Goal: Check status: Check status

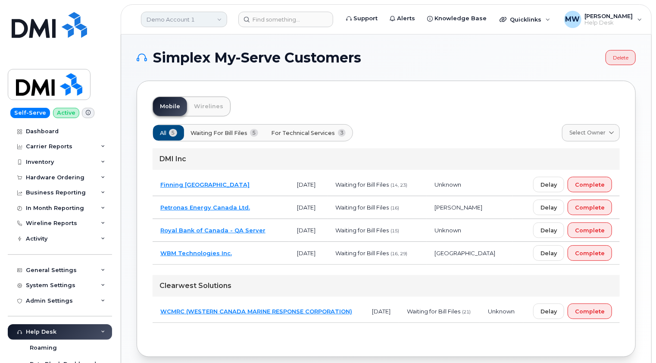
click at [207, 20] on link "Demo Account 1" at bounding box center [184, 20] width 86 height 16
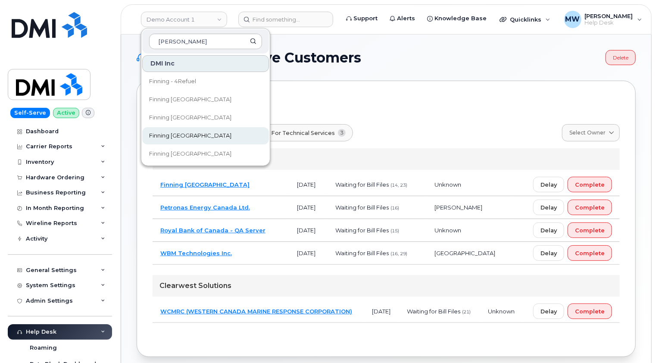
type input "[PERSON_NAME]"
click at [181, 136] on span "Finning [GEOGRAPHIC_DATA]" at bounding box center [190, 136] width 82 height 9
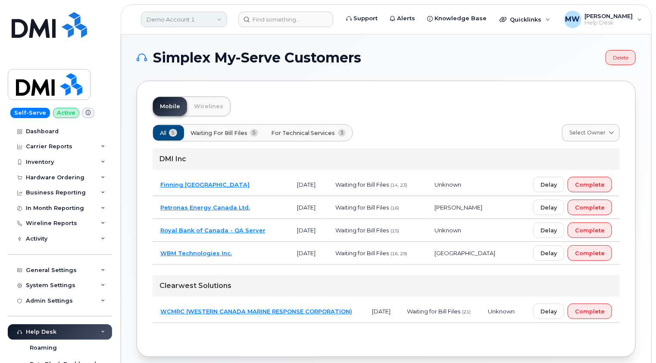
click at [179, 20] on link "Demo Account 1" at bounding box center [184, 20] width 86 height 16
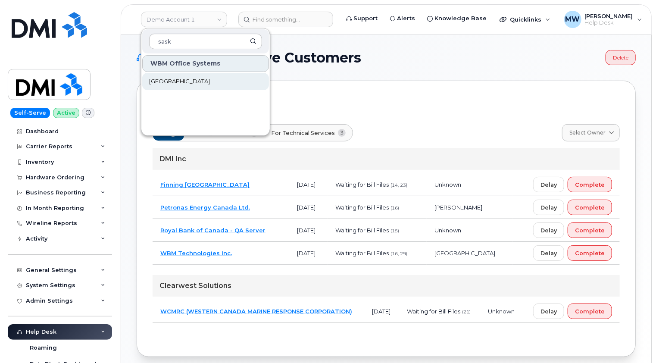
type input "sask"
click at [200, 81] on span "Saskatoon Health Region" at bounding box center [179, 81] width 61 height 9
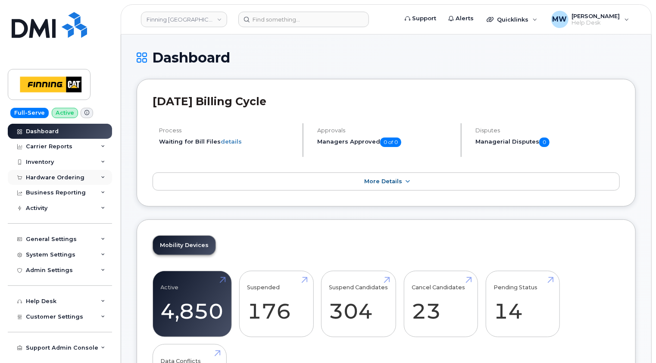
click at [54, 174] on div "Hardware Ordering" at bounding box center [55, 177] width 59 height 7
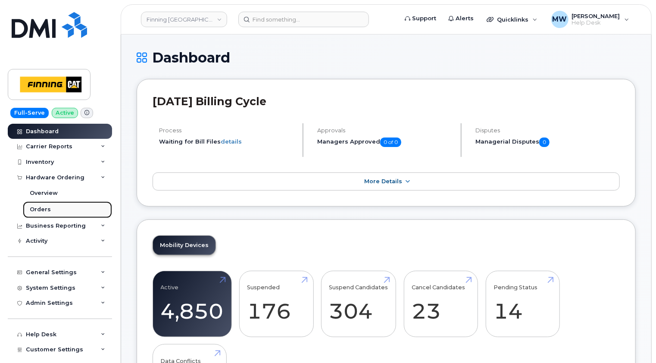
click at [45, 206] on div "Orders" at bounding box center [40, 210] width 21 height 8
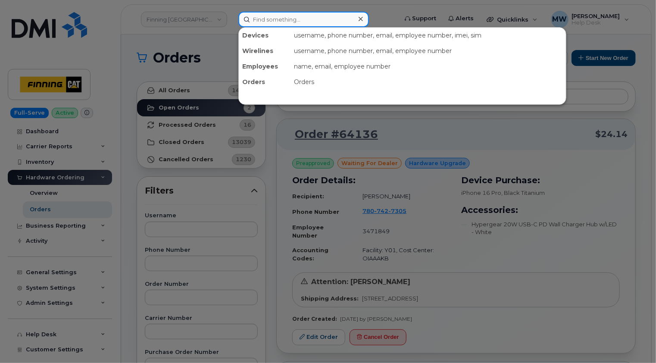
click at [282, 23] on input at bounding box center [303, 20] width 131 height 16
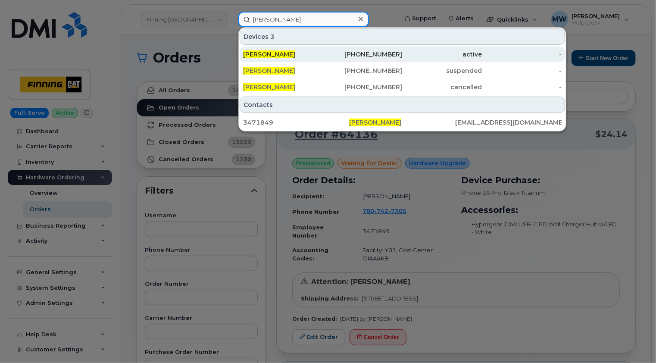
type input "joel fretz"
click at [303, 55] on div "[PERSON_NAME]" at bounding box center [283, 54] width 80 height 9
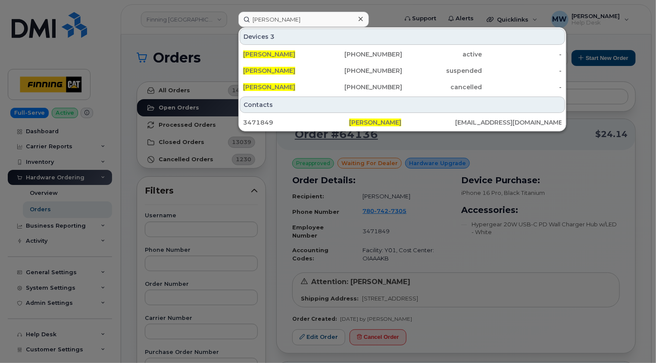
click at [362, 17] on icon at bounding box center [361, 19] width 4 height 4
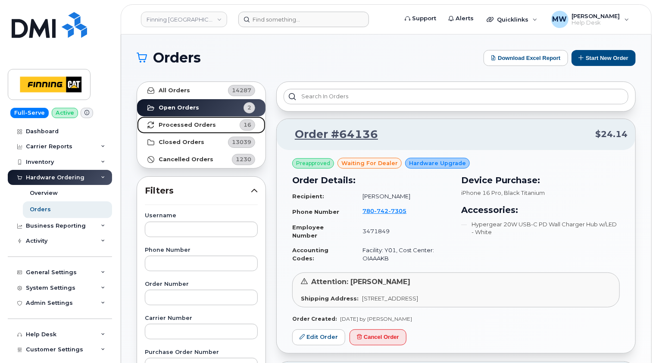
click at [197, 123] on strong "Processed Orders" at bounding box center [187, 125] width 57 height 7
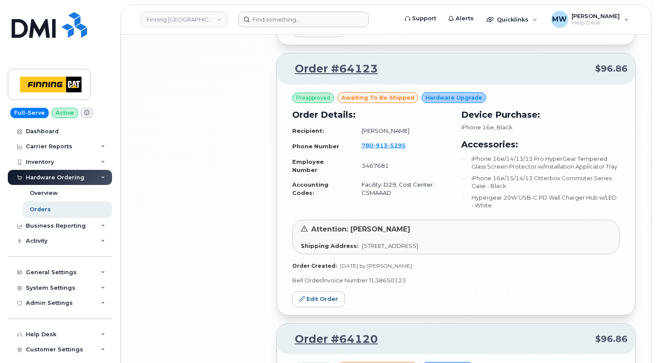
scroll to position [2068, 0]
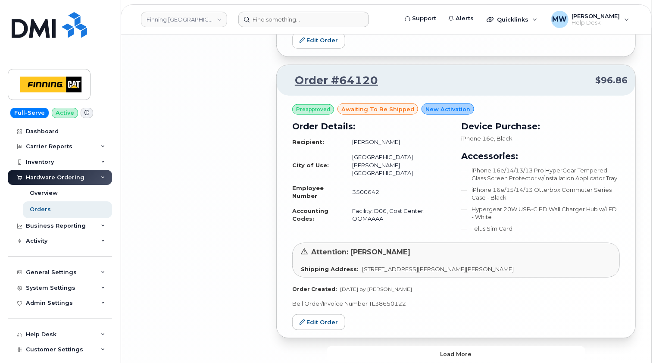
click at [479, 346] on button "Load more" at bounding box center [456, 354] width 259 height 16
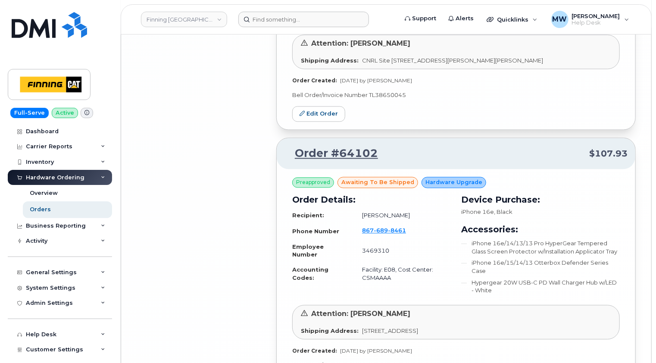
scroll to position [4208, 0]
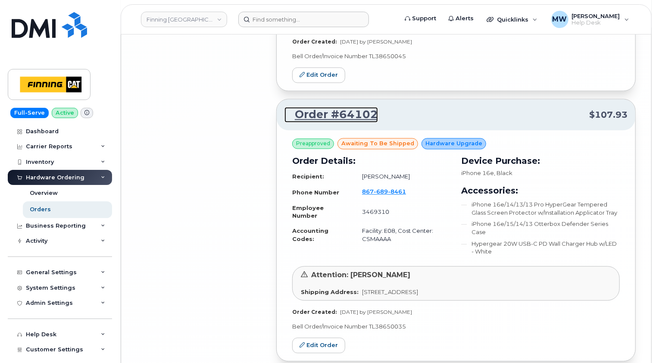
click at [345, 107] on link "Order #64102" at bounding box center [332, 115] width 94 height 16
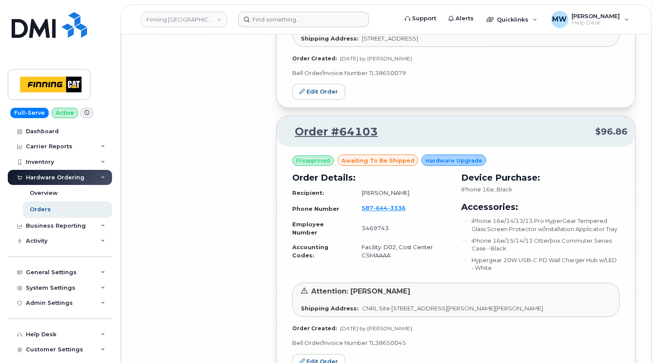
scroll to position [3906, 0]
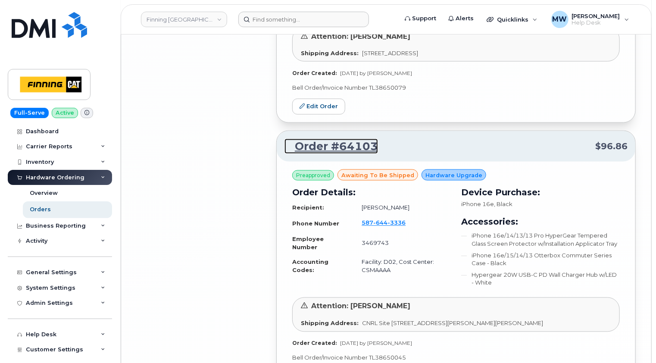
click at [335, 139] on link "Order #64103" at bounding box center [332, 147] width 94 height 16
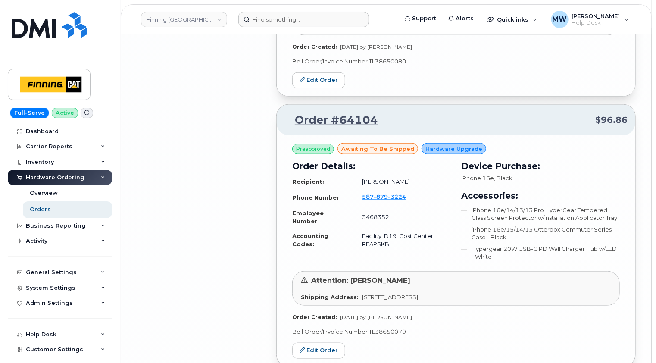
scroll to position [3647, 0]
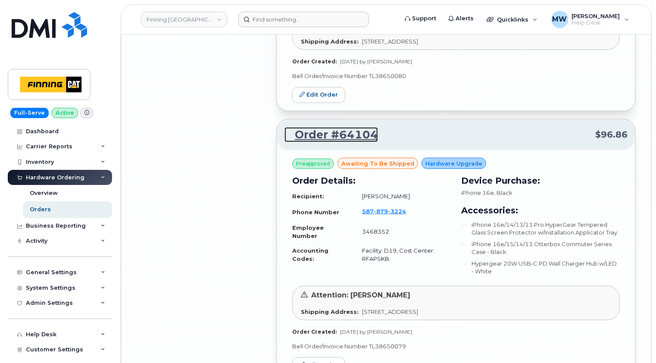
click at [345, 127] on link "Order #64104" at bounding box center [332, 135] width 94 height 16
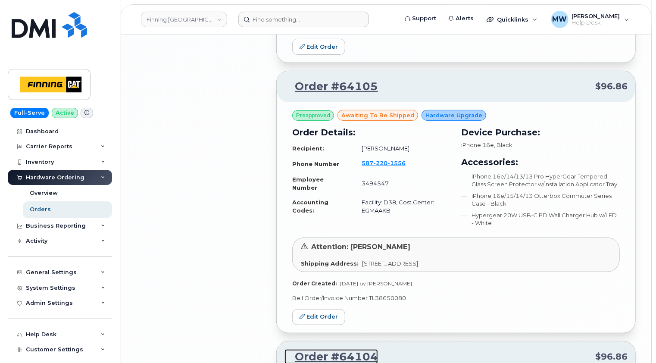
scroll to position [3345, 0]
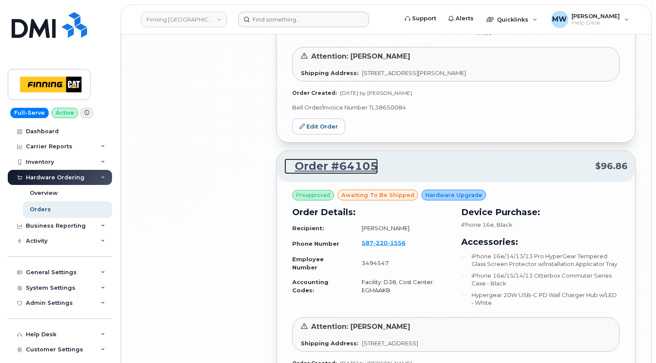
click at [342, 159] on link "Order #64105" at bounding box center [332, 167] width 94 height 16
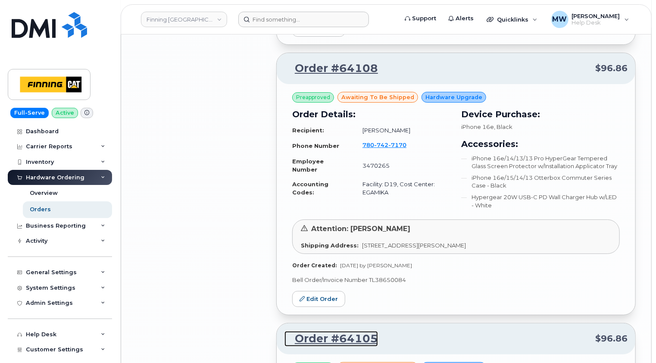
scroll to position [3087, 0]
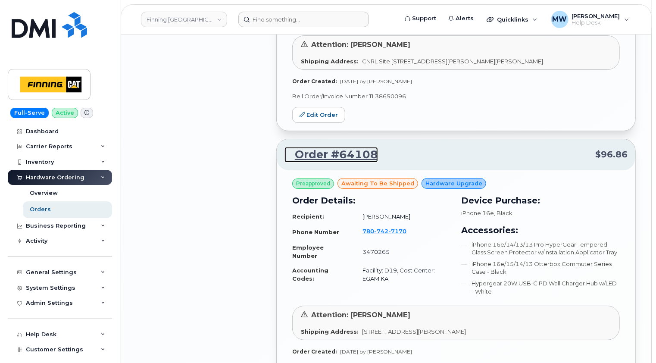
click at [348, 147] on link "Order #64108" at bounding box center [332, 155] width 94 height 16
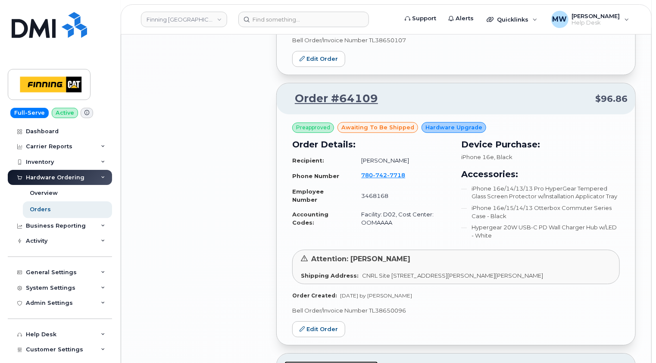
scroll to position [2871, 0]
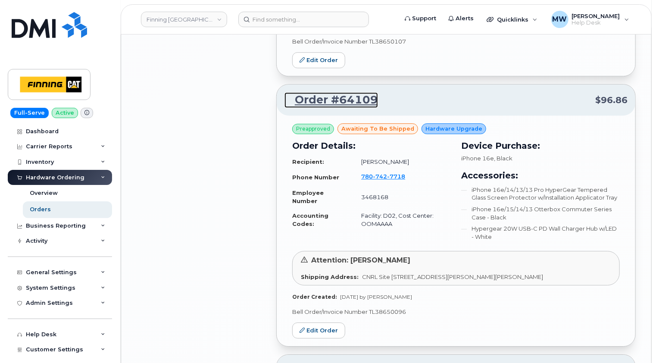
click at [342, 92] on link "Order #64109" at bounding box center [332, 100] width 94 height 16
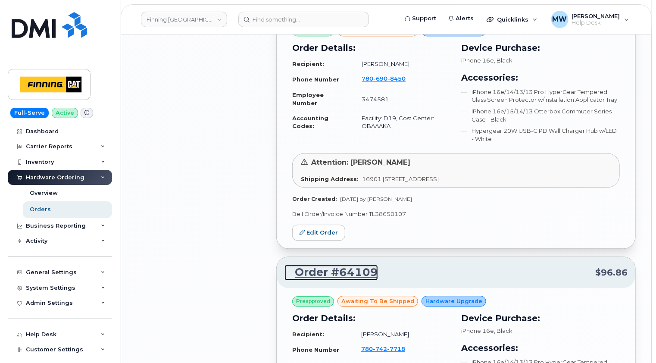
scroll to position [2612, 0]
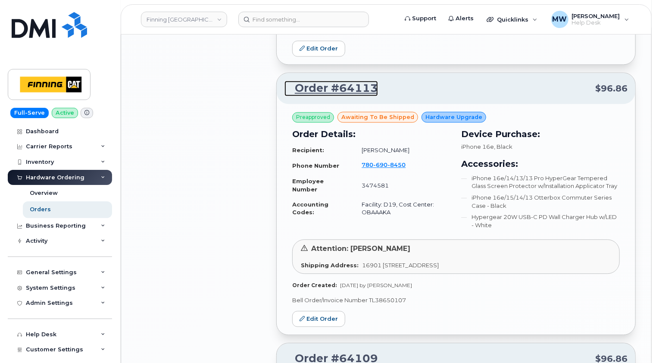
click at [340, 81] on link "Order #64113" at bounding box center [332, 89] width 94 height 16
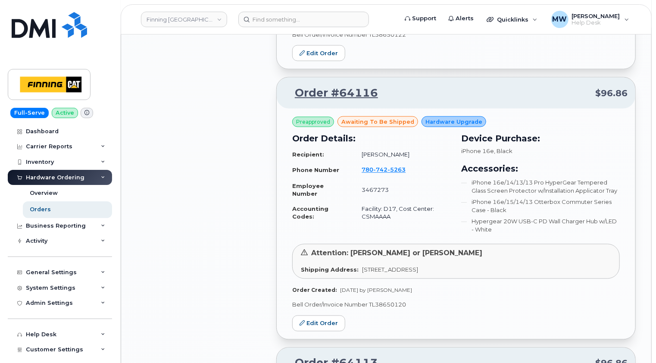
scroll to position [2310, 0]
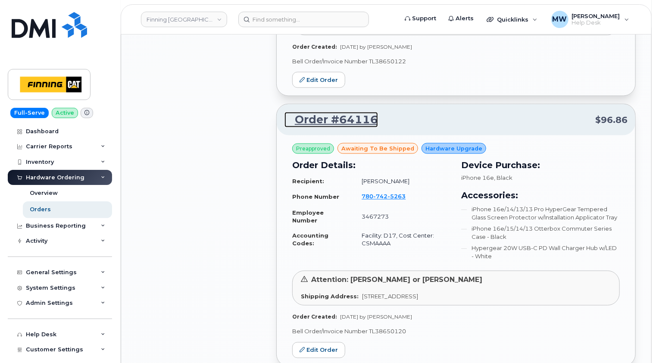
click at [347, 112] on link "Order #64116" at bounding box center [332, 120] width 94 height 16
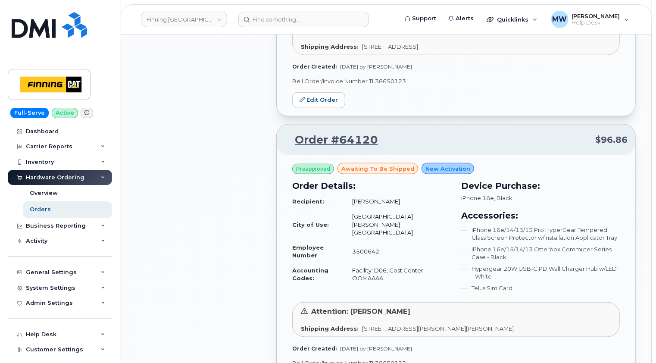
scroll to position [2052, 0]
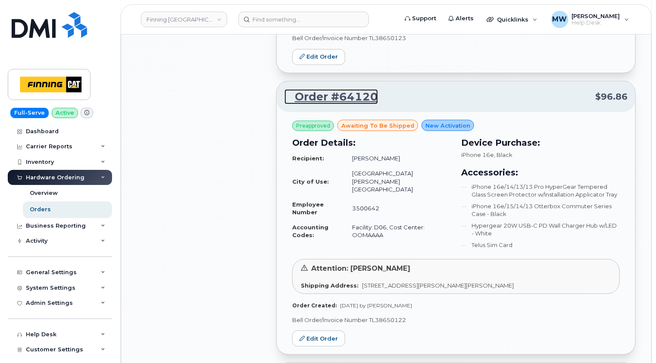
click at [354, 89] on link "Order #64120" at bounding box center [332, 97] width 94 height 16
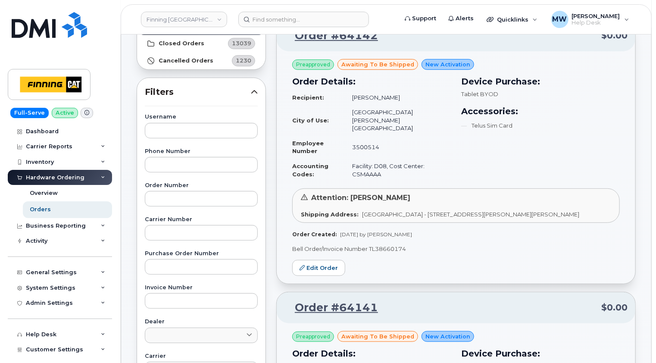
scroll to position [0, 0]
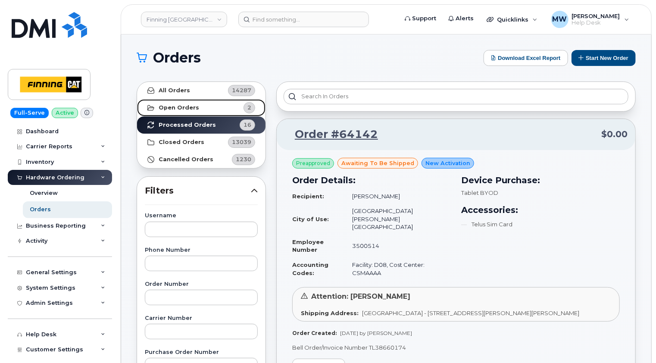
click at [188, 109] on strong "Open Orders" at bounding box center [179, 107] width 41 height 7
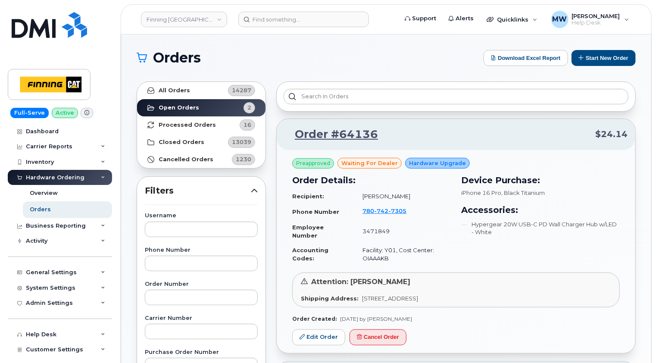
drag, startPoint x: 307, startPoint y: 68, endPoint x: 355, endPoint y: 119, distance: 70.5
click at [308, 67] on section "Orders Download Excel Report Start New Order All Orders 14287 Open Orders 2 Pro…" at bounding box center [386, 366] width 499 height 632
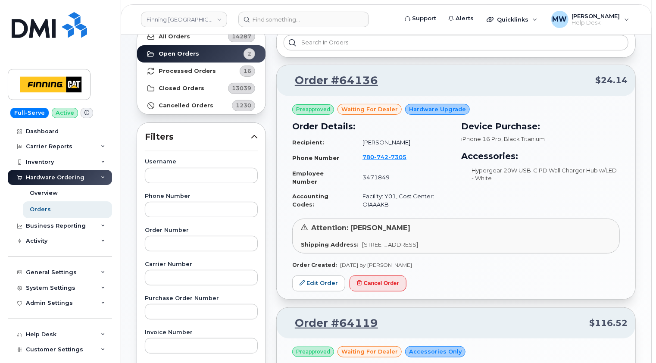
scroll to position [11, 0]
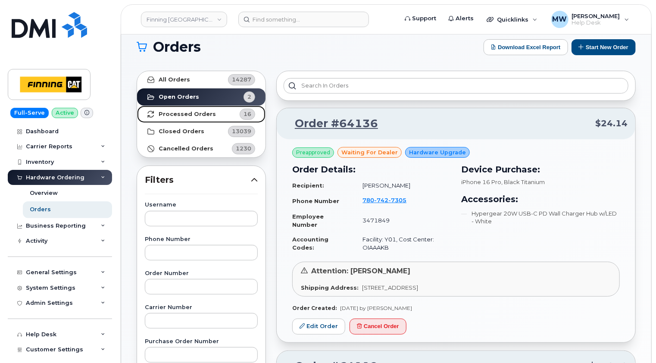
click at [179, 111] on strong "Processed Orders" at bounding box center [187, 114] width 57 height 7
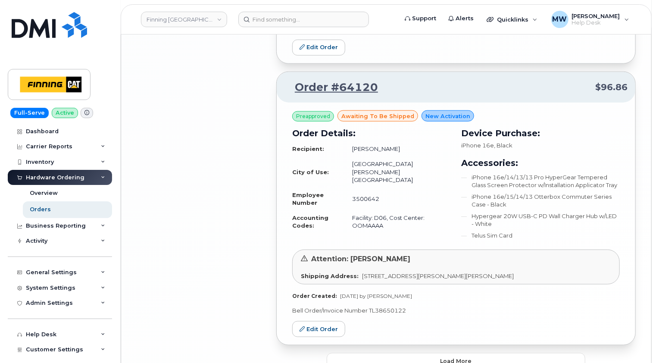
scroll to position [2064, 0]
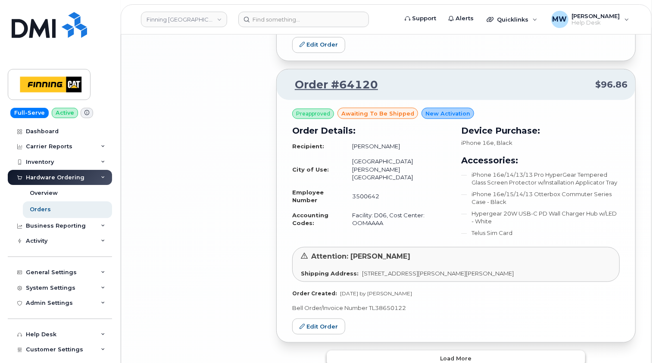
click at [451, 354] on span "Load more" at bounding box center [456, 358] width 31 height 8
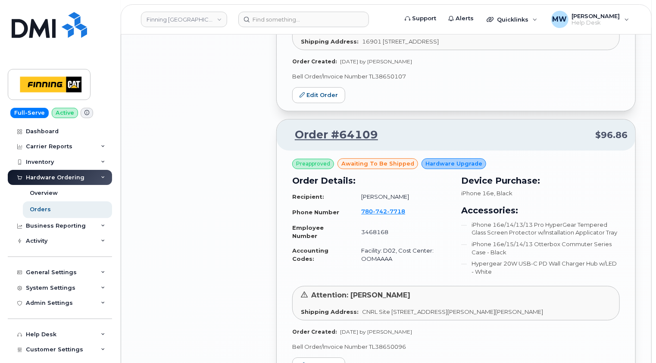
scroll to position [2883, 0]
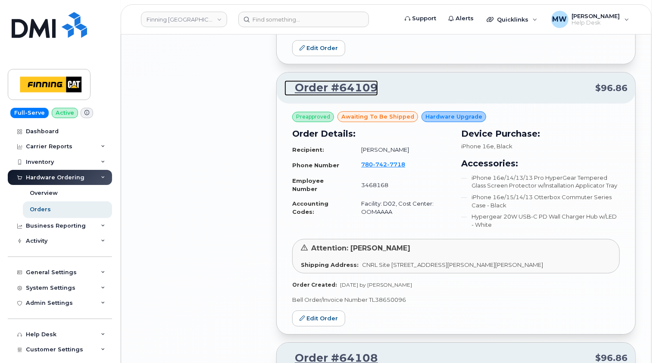
click at [349, 80] on link "Order #64109" at bounding box center [332, 88] width 94 height 16
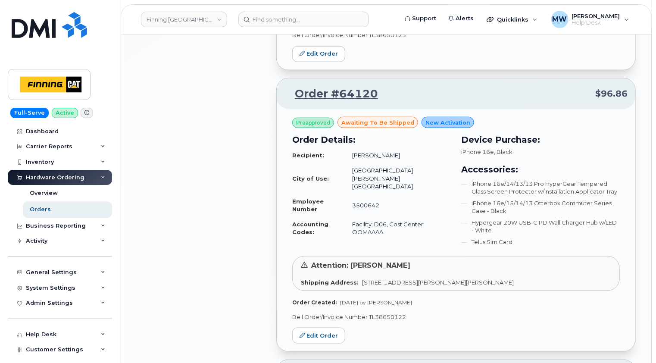
scroll to position [2021, 0]
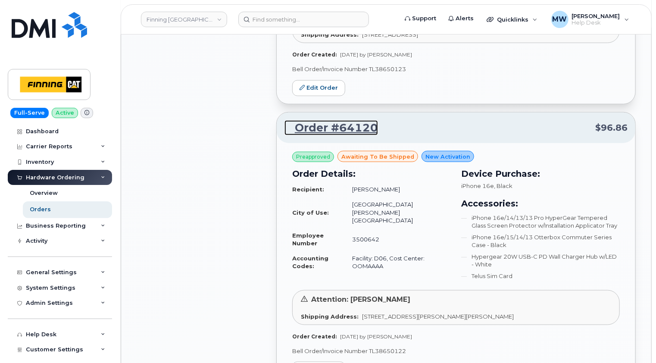
drag, startPoint x: 344, startPoint y: 82, endPoint x: 343, endPoint y: 78, distance: 4.3
click at [344, 120] on link "Order #64120" at bounding box center [332, 128] width 94 height 16
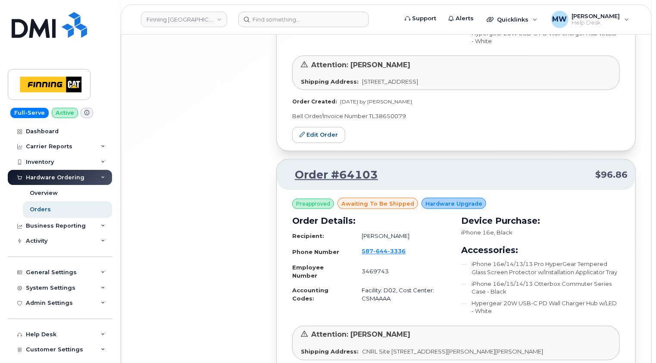
scroll to position [4208, 0]
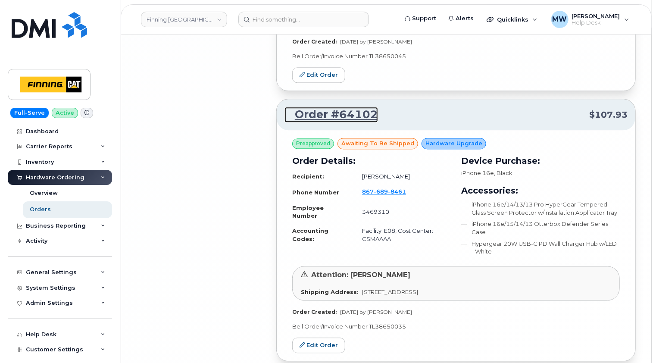
click at [365, 107] on link "Order #64102" at bounding box center [332, 115] width 94 height 16
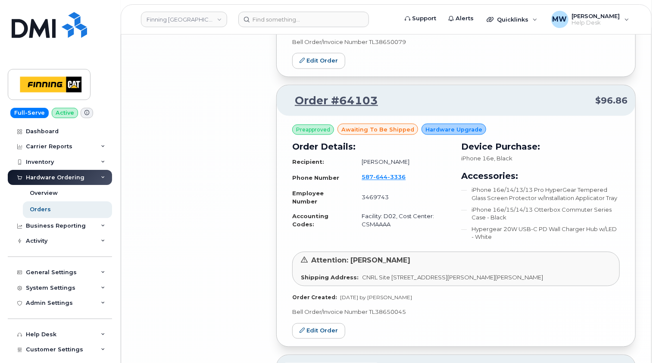
scroll to position [3906, 0]
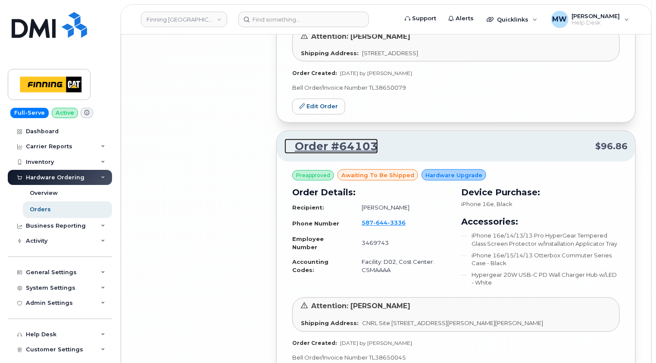
click at [343, 139] on link "Order #64103" at bounding box center [332, 147] width 94 height 16
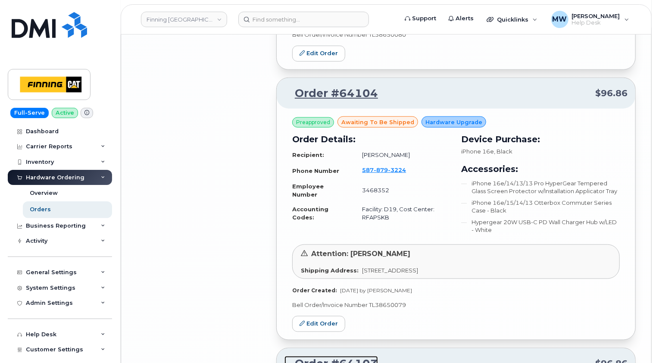
scroll to position [3647, 0]
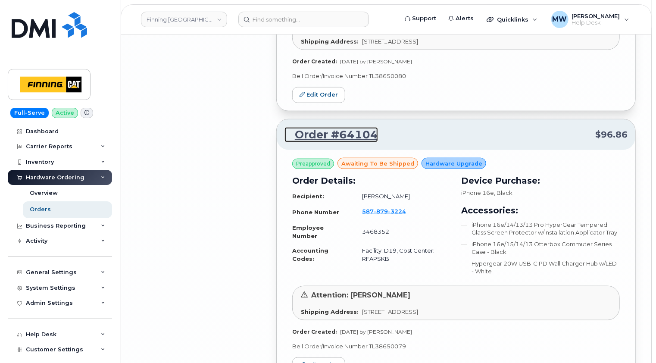
click at [360, 127] on link "Order #64104" at bounding box center [332, 135] width 94 height 16
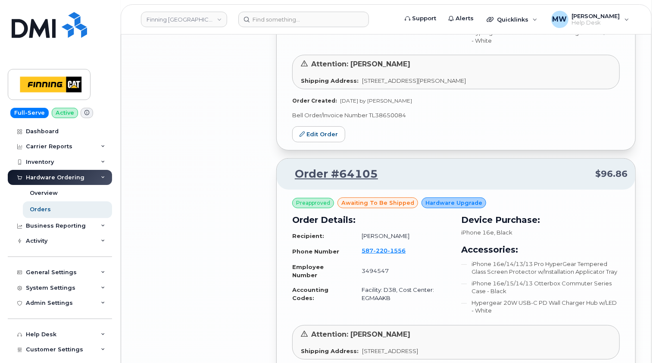
scroll to position [3389, 0]
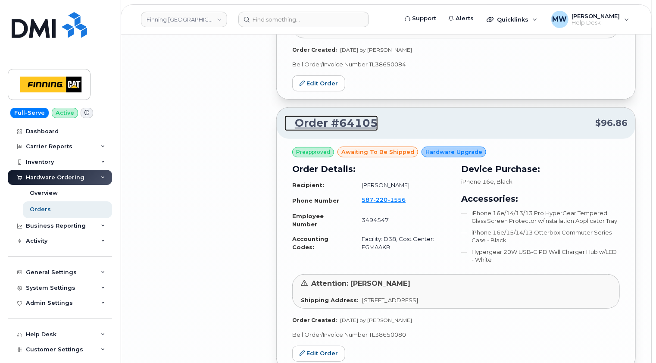
click at [354, 116] on link "Order #64105" at bounding box center [332, 124] width 94 height 16
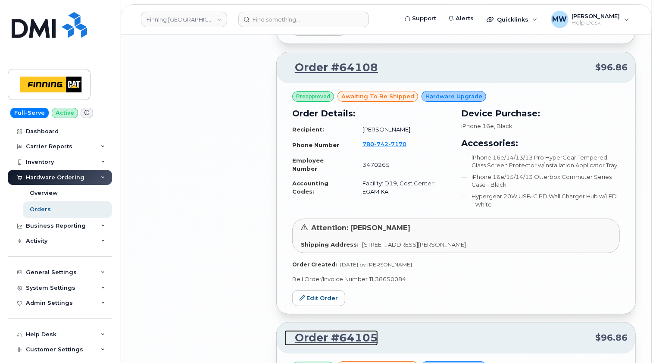
scroll to position [3130, 0]
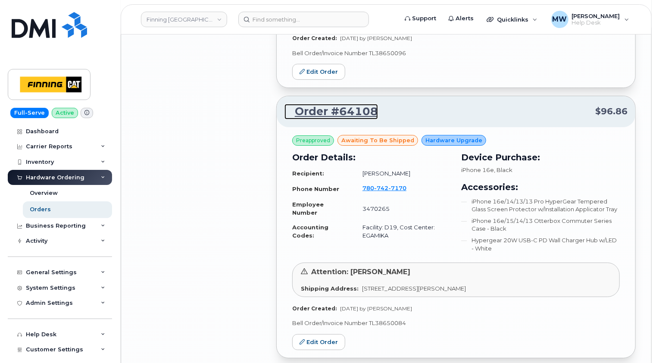
click at [364, 104] on link "Order #64108" at bounding box center [332, 112] width 94 height 16
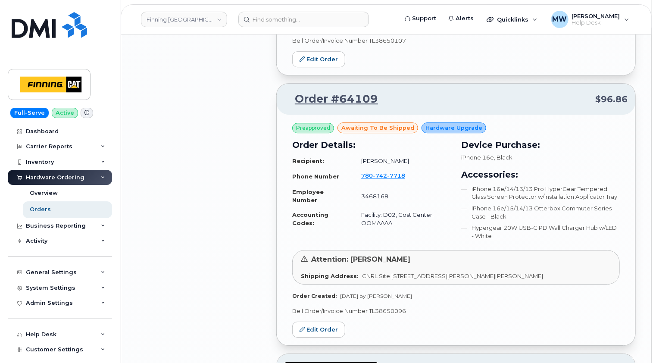
scroll to position [2871, 0]
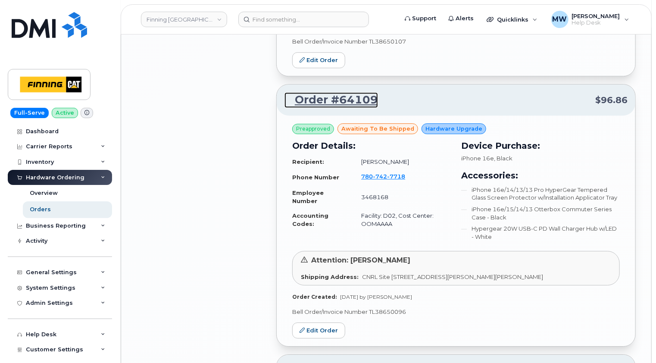
click at [357, 92] on link "Order #64109" at bounding box center [332, 100] width 94 height 16
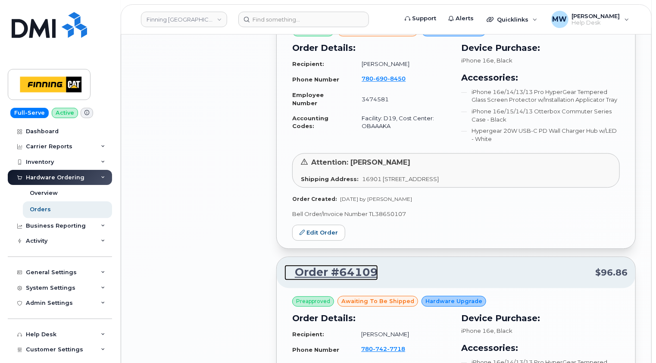
scroll to position [2569, 0]
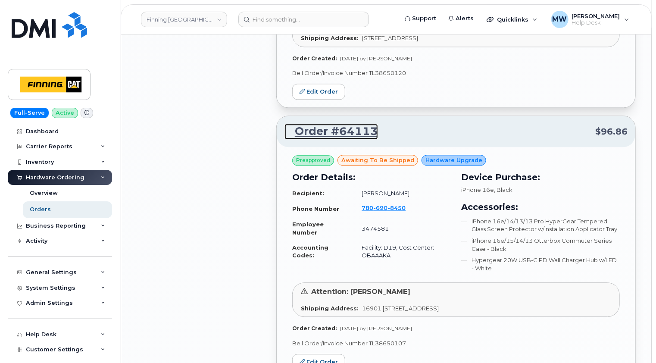
click at [362, 124] on link "Order #64113" at bounding box center [332, 132] width 94 height 16
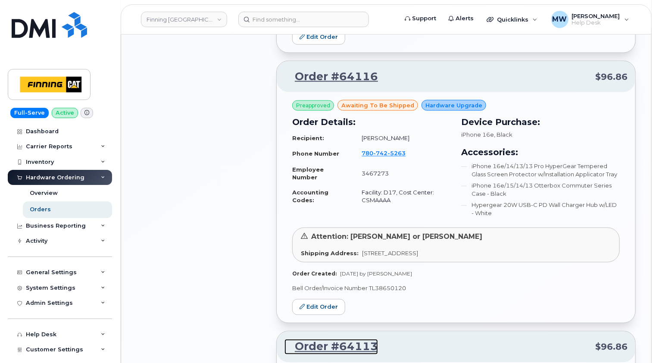
scroll to position [2310, 0]
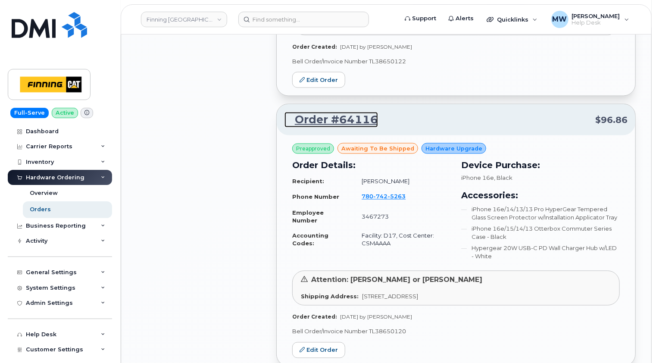
click at [355, 112] on link "Order #64116" at bounding box center [332, 120] width 94 height 16
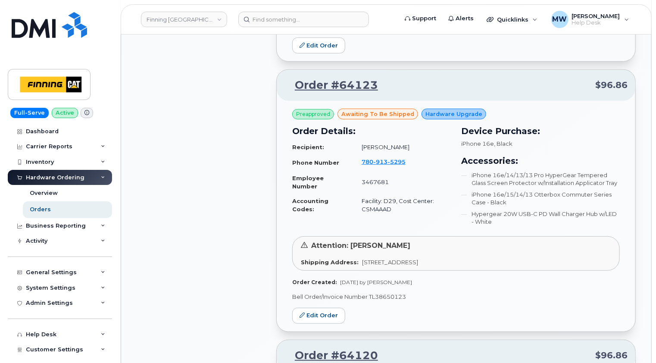
scroll to position [1707, 0]
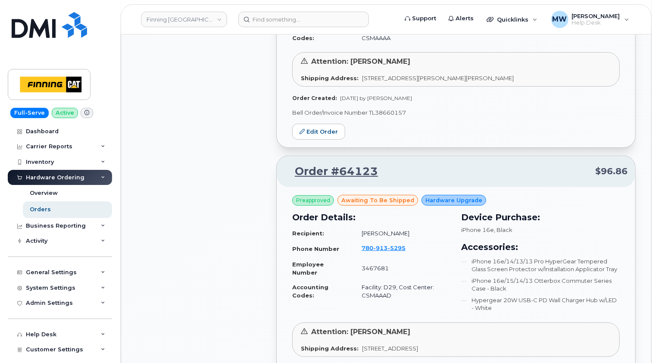
click at [63, 179] on div "Hardware Ordering" at bounding box center [55, 177] width 59 height 7
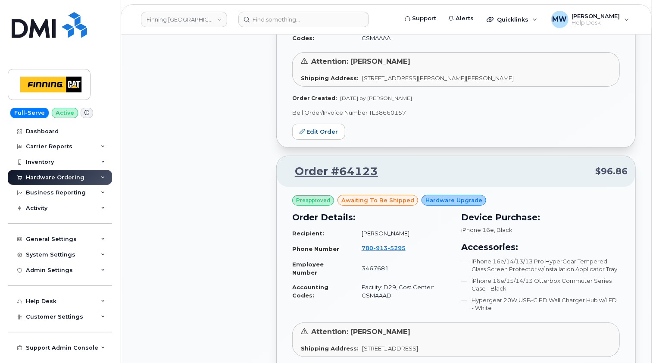
click at [61, 182] on div "Hardware Ordering" at bounding box center [60, 178] width 104 height 16
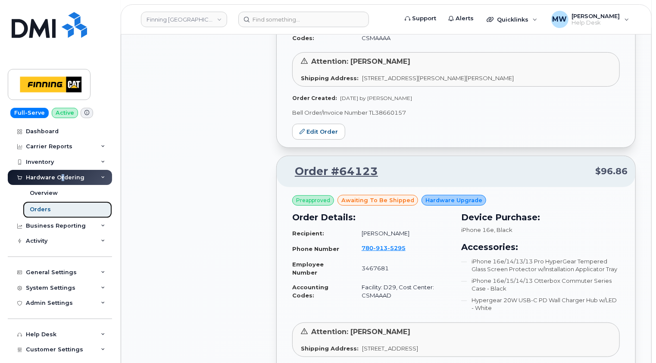
drag, startPoint x: 61, startPoint y: 182, endPoint x: 48, endPoint y: 211, distance: 32.6
click at [48, 211] on div "Orders" at bounding box center [40, 210] width 21 height 8
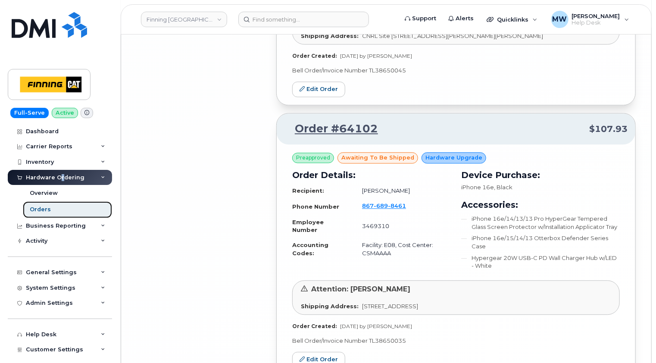
scroll to position [4208, 0]
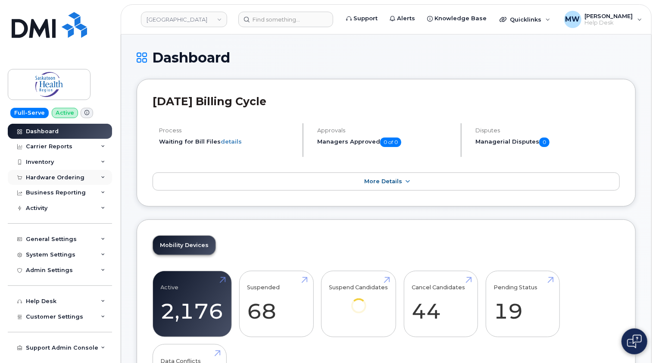
click at [72, 176] on div "Hardware Ordering" at bounding box center [55, 177] width 59 height 7
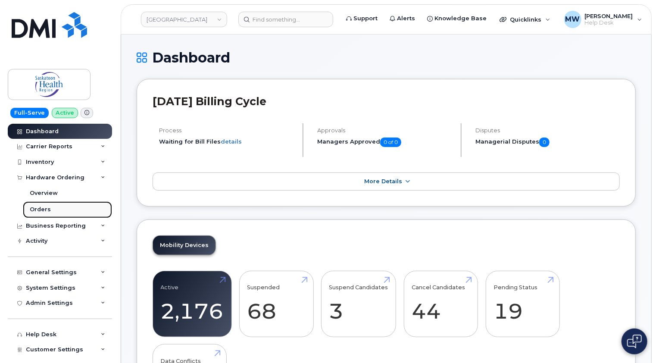
click at [47, 208] on div "Orders" at bounding box center [40, 210] width 21 height 8
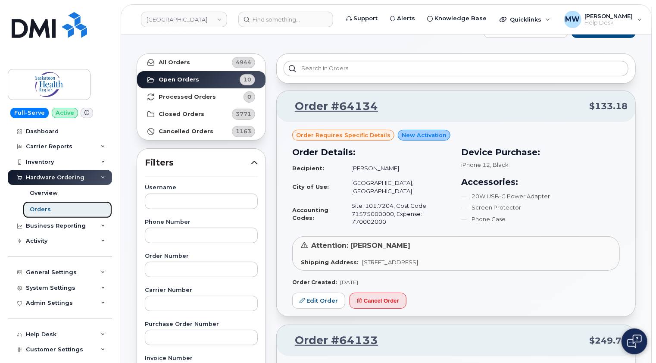
scroll to position [43, 0]
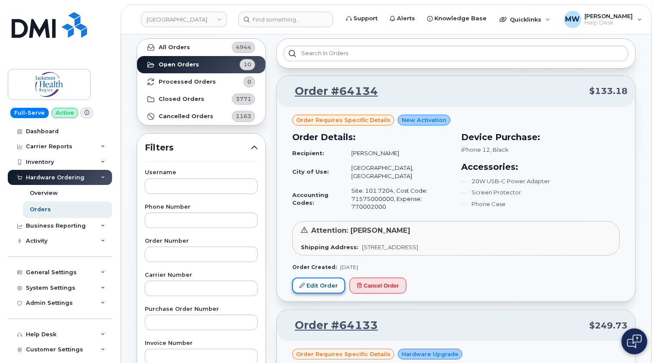
click at [326, 281] on link "Edit Order" at bounding box center [318, 286] width 53 height 16
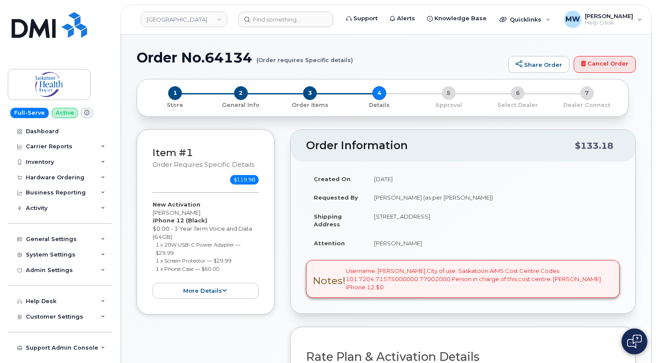
select select
click at [57, 175] on div "Hardware Ordering" at bounding box center [55, 177] width 59 height 7
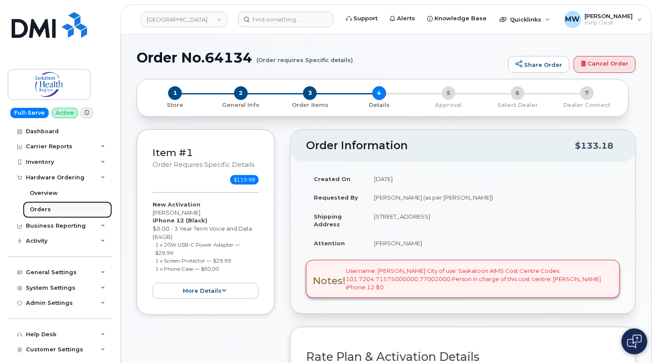
click at [34, 209] on div "Orders" at bounding box center [40, 210] width 21 height 8
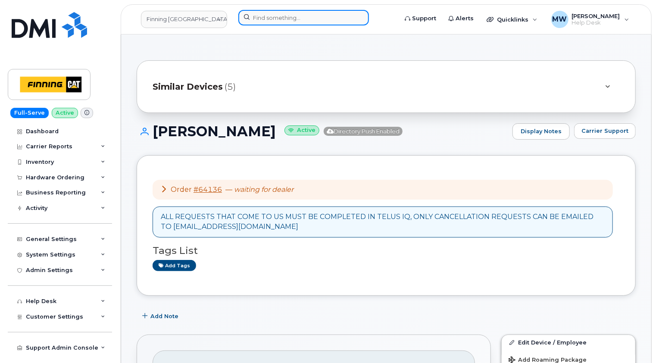
click at [342, 10] on input at bounding box center [303, 18] width 131 height 16
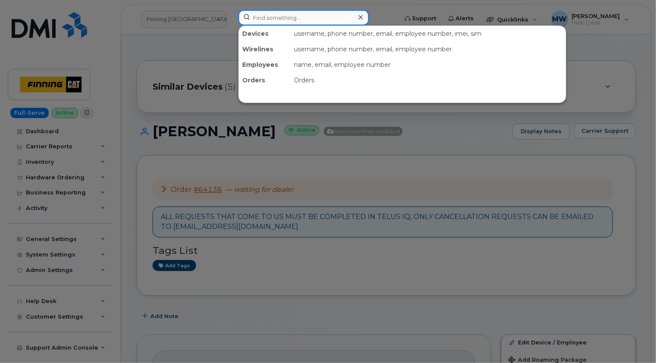
paste input "7806908450"
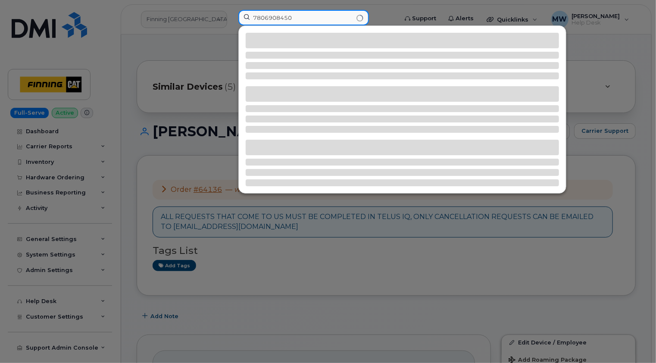
type input "7806908450"
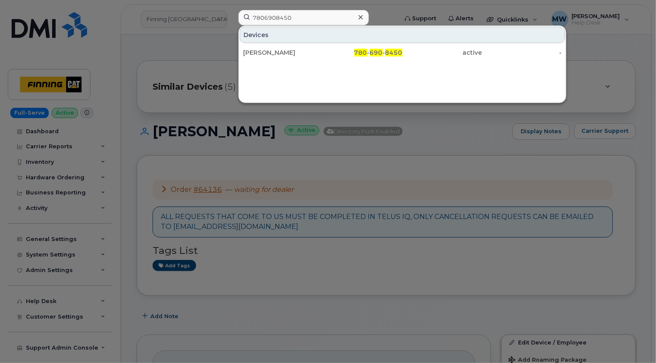
drag, startPoint x: 303, startPoint y: 52, endPoint x: 308, endPoint y: 41, distance: 12.9
click at [303, 52] on div "[PERSON_NAME]" at bounding box center [283, 52] width 80 height 9
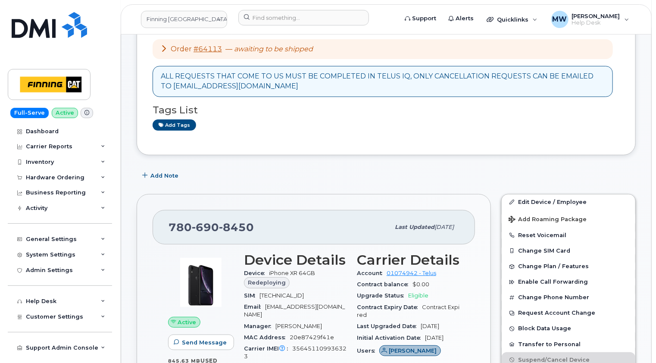
scroll to position [216, 0]
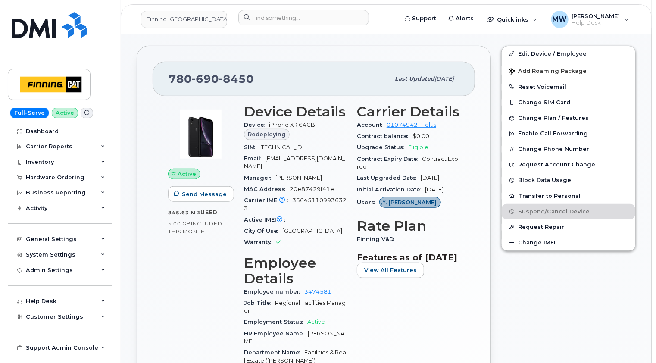
click at [304, 144] on span "8912230100120841166" at bounding box center [282, 147] width 44 height 6
copy span "8912230100120841166"
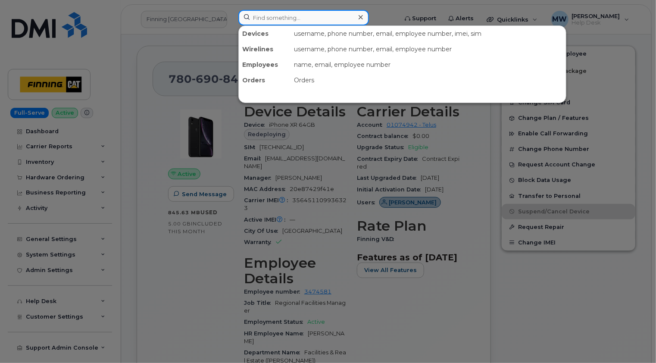
click at [246, 19] on input at bounding box center [303, 18] width 131 height 16
paste input "7807427718"
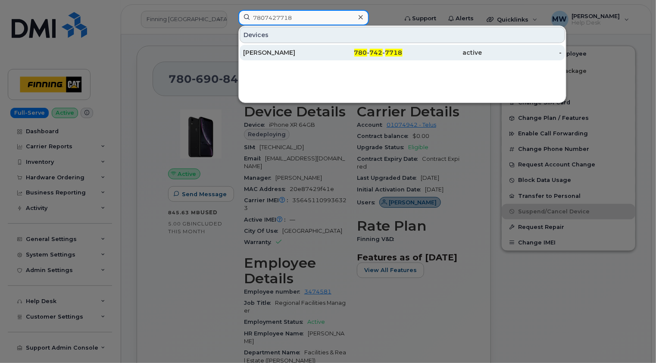
type input "7807427718"
click at [301, 53] on div "Russell Harper" at bounding box center [283, 52] width 80 height 9
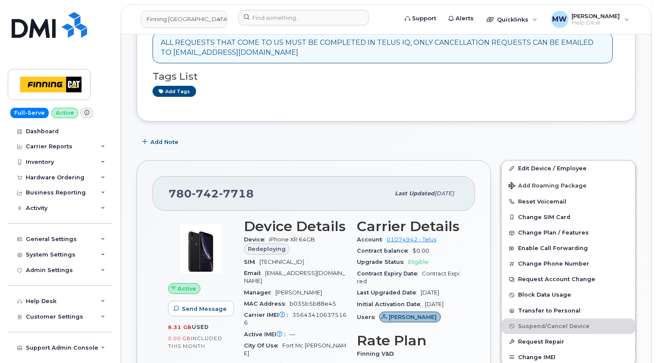
scroll to position [216, 0]
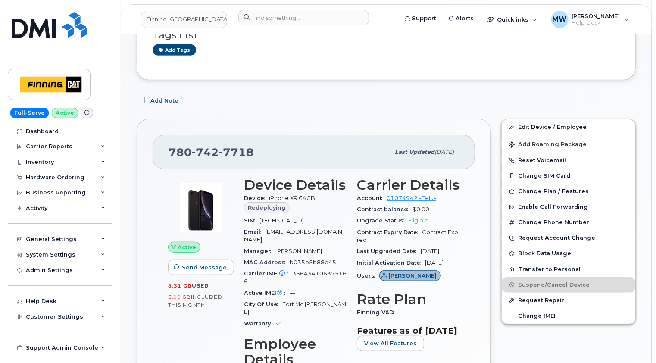
click at [304, 220] on span "8912230100131284836" at bounding box center [282, 220] width 44 height 6
copy span "8912230100131284836"
click at [251, 16] on input at bounding box center [303, 18] width 131 height 16
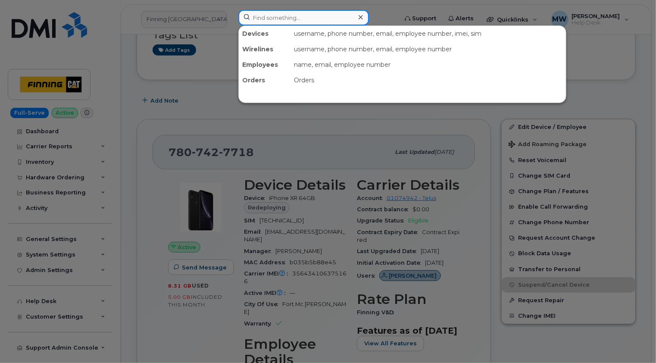
paste input "5876443336"
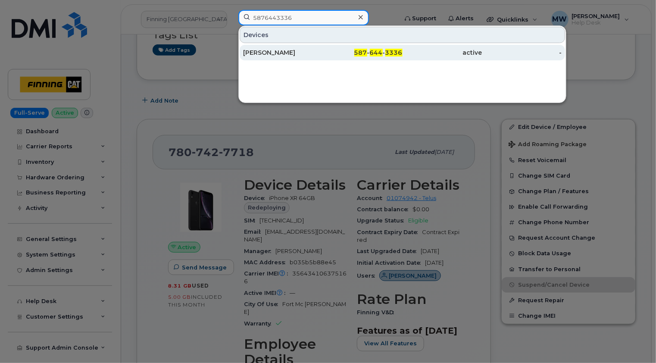
type input "5876443336"
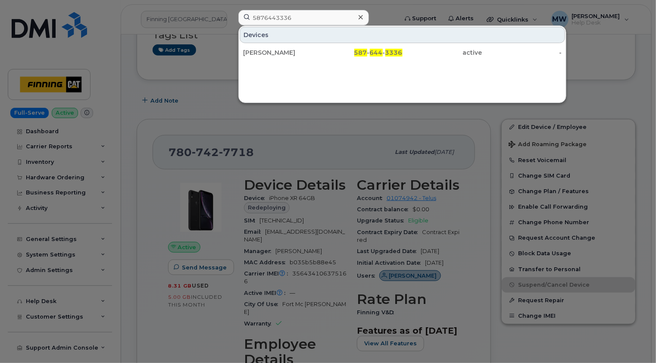
drag, startPoint x: 292, startPoint y: 51, endPoint x: 308, endPoint y: 87, distance: 39.4
click at [292, 51] on div "[PERSON_NAME]" at bounding box center [283, 52] width 80 height 9
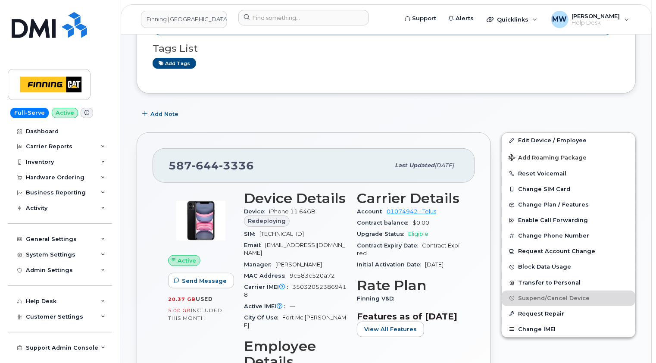
scroll to position [216, 0]
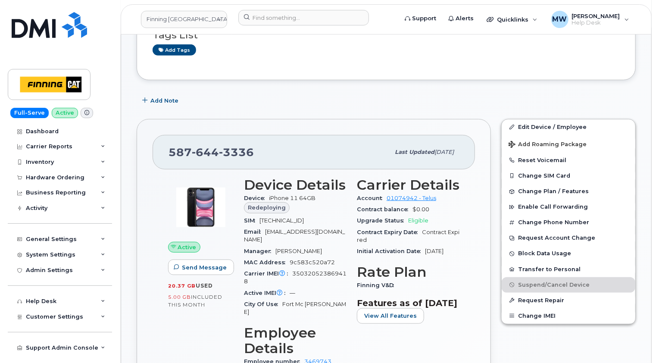
click at [298, 217] on span "[TECHNICAL_ID]" at bounding box center [282, 220] width 44 height 6
click at [298, 217] on span "8912230102118625106" at bounding box center [282, 220] width 44 height 6
copy span "8912230102118625106"
click at [284, 14] on input at bounding box center [303, 18] width 131 height 16
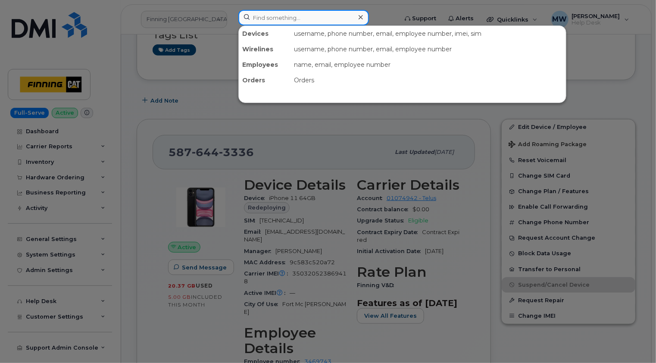
paste input "7807427170"
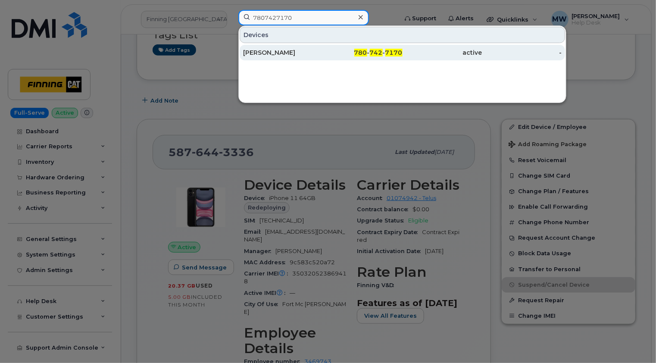
type input "7807427170"
click at [304, 51] on div "Michael Hempler" at bounding box center [283, 52] width 80 height 9
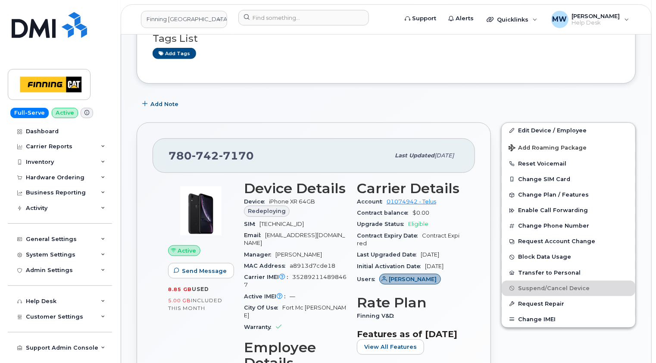
scroll to position [259, 0]
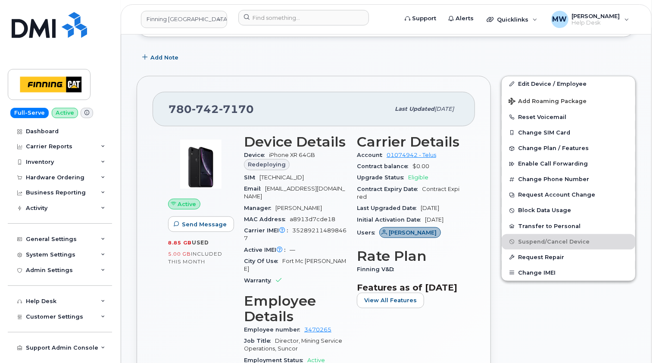
click at [288, 176] on span "[TECHNICAL_ID]" at bounding box center [282, 177] width 44 height 6
copy span "[TECHNICAL_ID]"
click at [310, 19] on input at bounding box center [303, 18] width 131 height 16
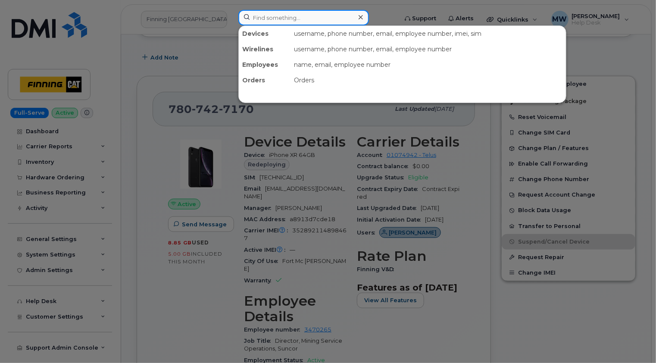
paste input "8676898461"
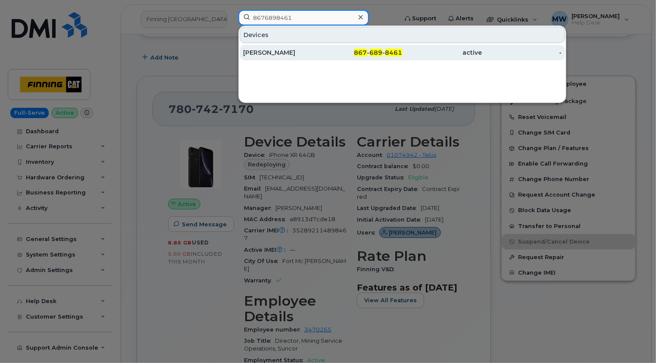
type input "8676898461"
click at [303, 50] on div "[PERSON_NAME]" at bounding box center [283, 52] width 80 height 9
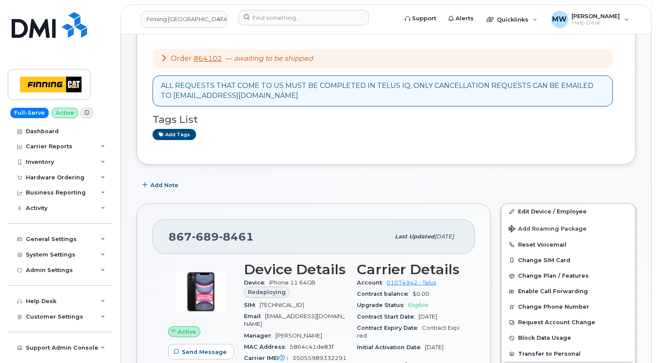
scroll to position [129, 0]
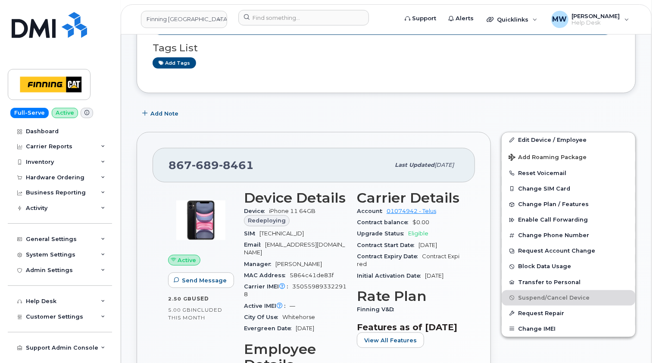
click at [304, 230] on span "[TECHNICAL_ID]" at bounding box center [282, 233] width 44 height 6
copy span "[TECHNICAL_ID]"
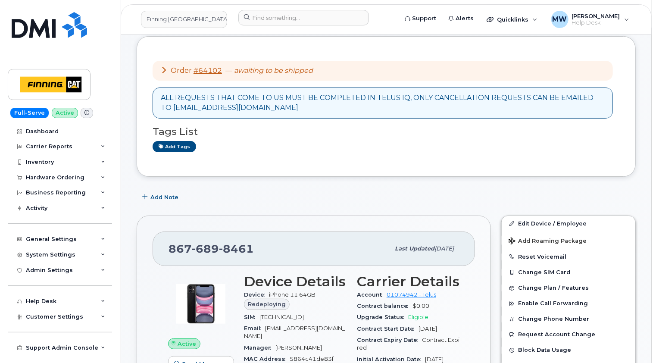
scroll to position [0, 0]
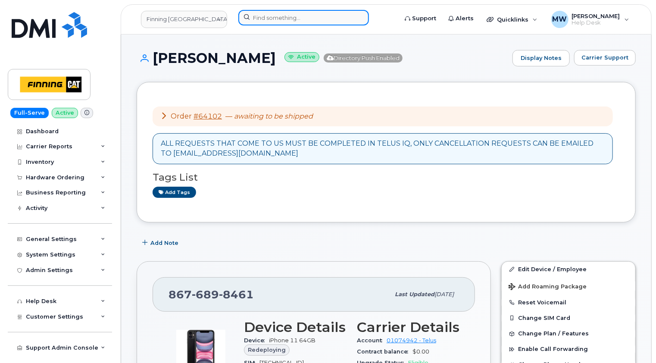
click at [262, 15] on input at bounding box center [303, 18] width 131 height 16
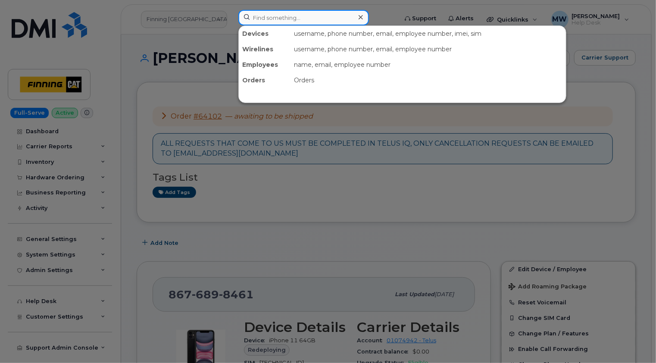
paste input "5878793224"
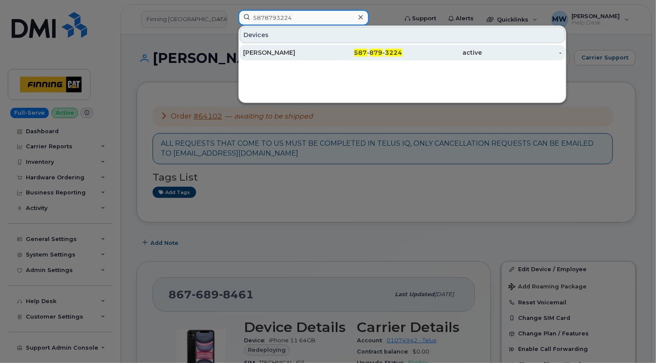
type input "5878793224"
click at [295, 50] on div "[PERSON_NAME]" at bounding box center [283, 52] width 80 height 9
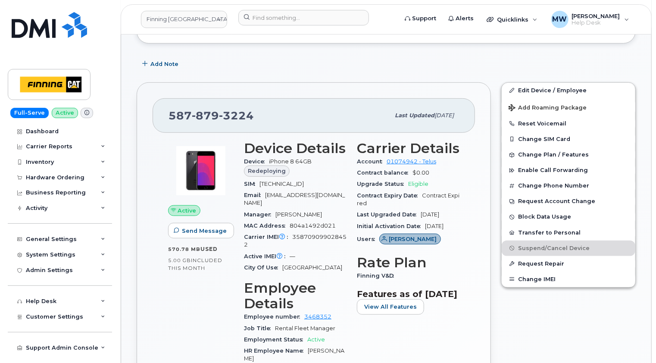
scroll to position [216, 0]
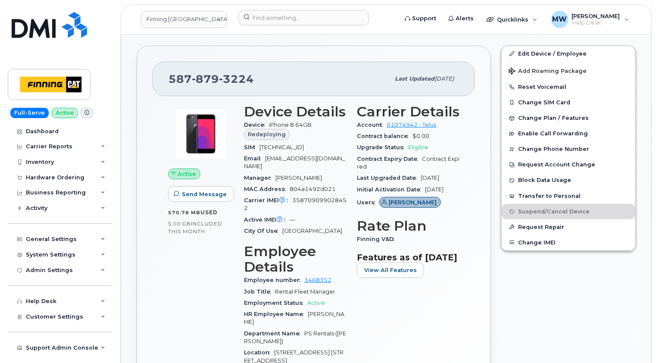
click at [298, 144] on span "8912230100018978294" at bounding box center [282, 147] width 44 height 6
copy span "8912230100018978294"
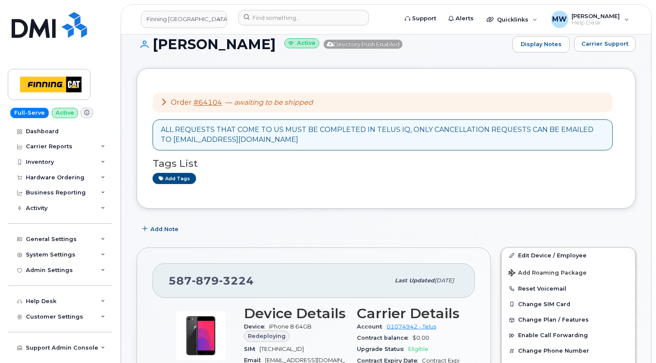
scroll to position [0, 0]
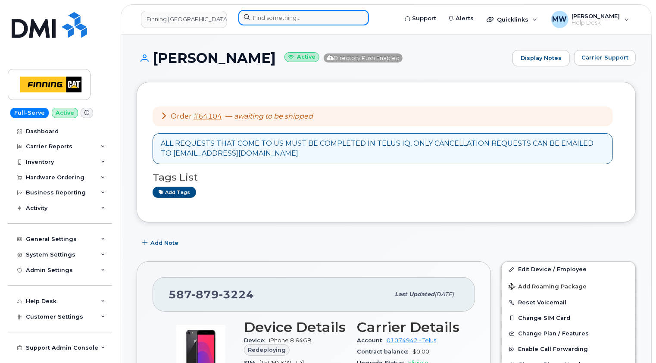
click at [251, 21] on input at bounding box center [303, 18] width 131 height 16
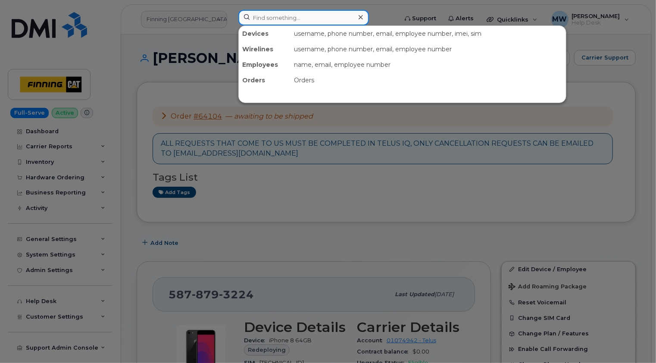
paste input "7807425263"
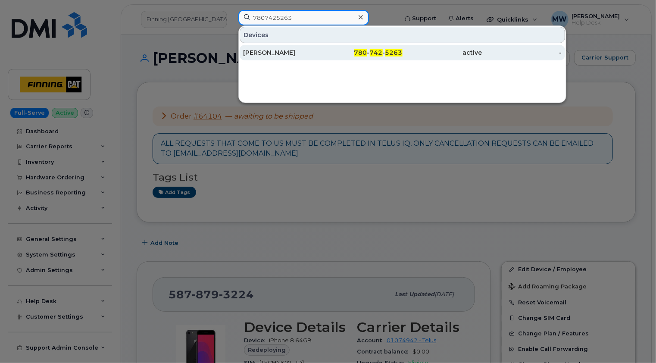
type input "7807425263"
click at [282, 52] on div "Mac Kuziw" at bounding box center [283, 52] width 80 height 9
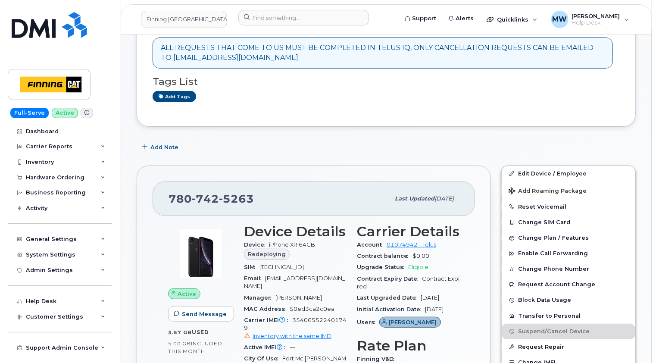
scroll to position [216, 0]
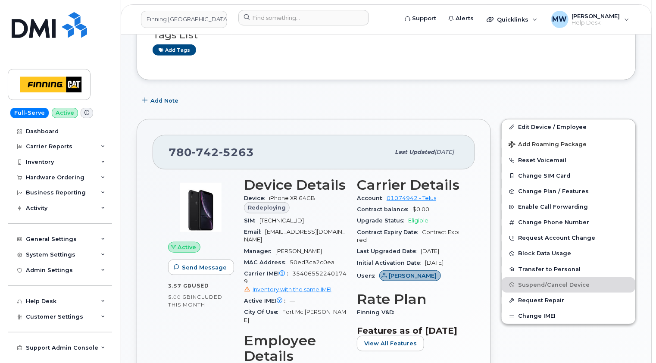
click at [295, 220] on span "[TECHNICAL_ID]" at bounding box center [282, 220] width 44 height 6
click at [296, 220] on span "[TECHNICAL_ID]" at bounding box center [282, 220] width 44 height 6
copy span "[TECHNICAL_ID]"
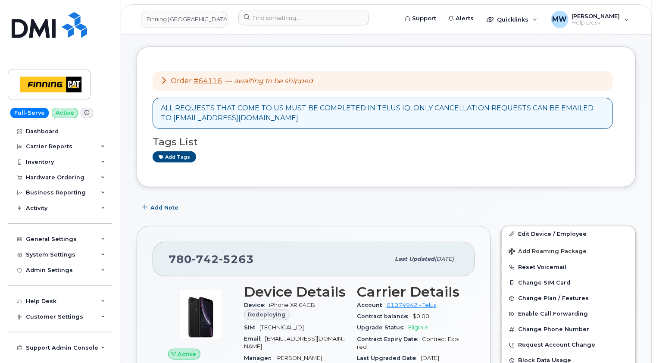
scroll to position [0, 0]
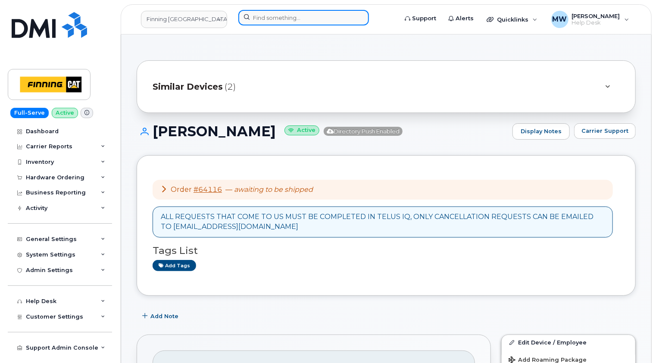
click at [280, 13] on input at bounding box center [303, 18] width 131 height 16
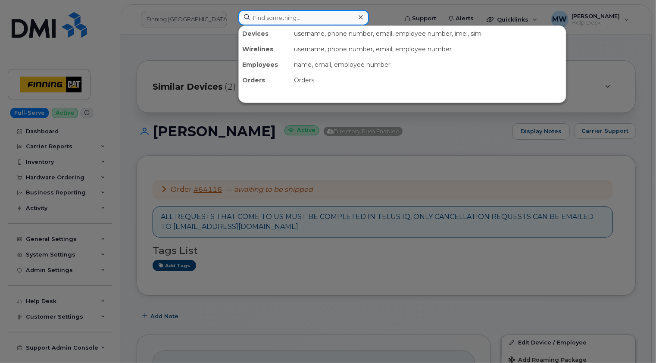
paste input "5872201556"
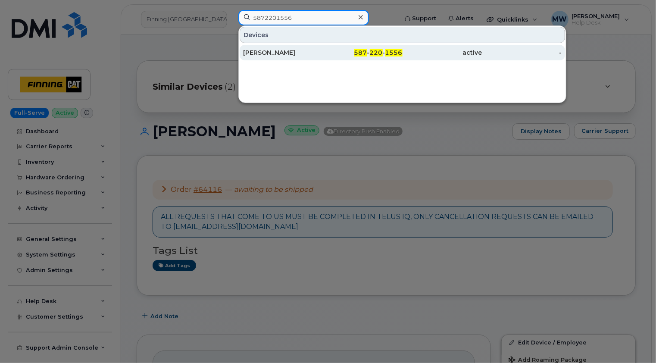
type input "5872201556"
click at [282, 51] on div "[PERSON_NAME]" at bounding box center [283, 52] width 80 height 9
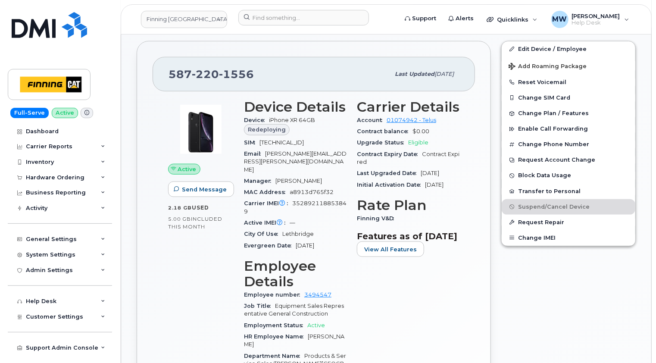
scroll to position [345, 0]
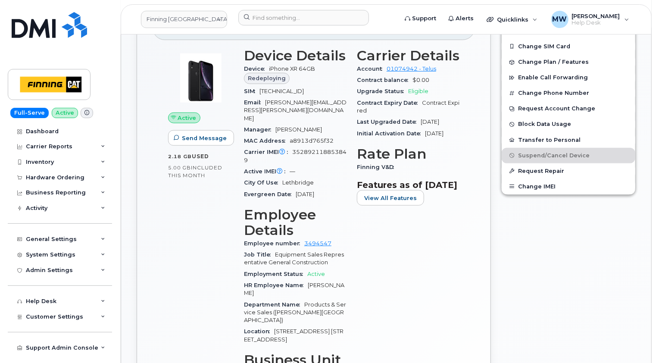
click at [302, 89] on span "8912230102190711360" at bounding box center [282, 91] width 44 height 6
copy span "8912230102190711360"
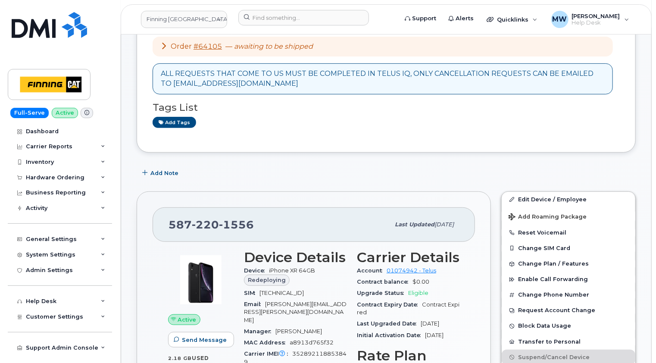
scroll to position [43, 0]
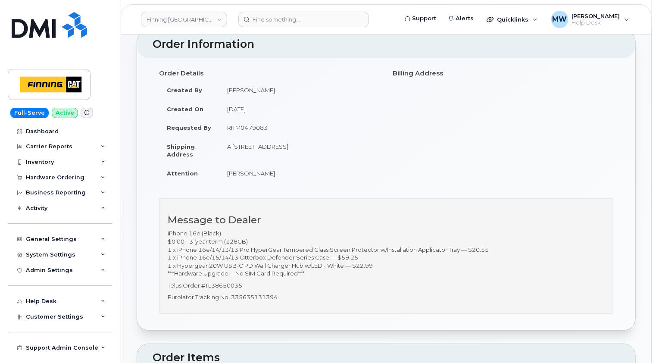
scroll to position [86, 0]
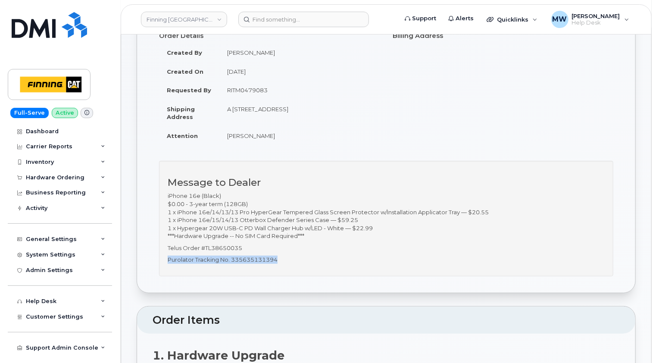
drag, startPoint x: 280, startPoint y: 258, endPoint x: 169, endPoint y: 262, distance: 111.3
click at [169, 262] on p "Purolator Tracking No. 335635131394" at bounding box center [386, 260] width 437 height 8
copy p "Purolator Tracking No. 335635131394"
click at [294, 258] on p "Purolator Tracking No. 335635131394" at bounding box center [386, 260] width 437 height 8
drag, startPoint x: 292, startPoint y: 258, endPoint x: 169, endPoint y: 258, distance: 123.3
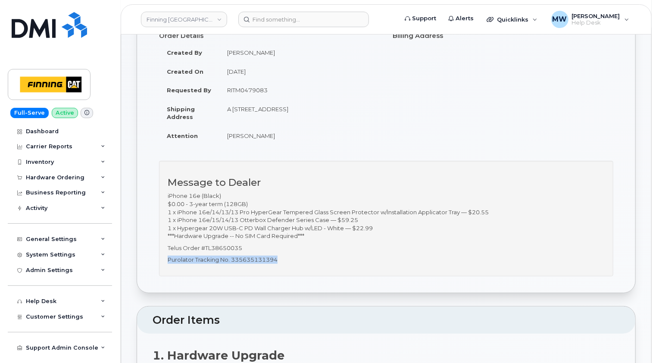
click at [169, 258] on p "Purolator Tracking No. 335635131394" at bounding box center [386, 260] width 437 height 8
copy p "Purolator Tracking No. 335635131394"
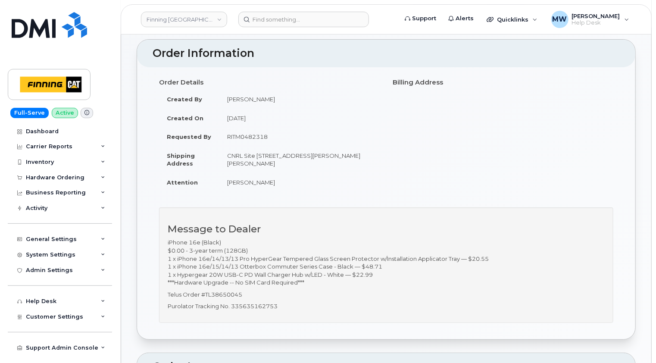
scroll to position [86, 0]
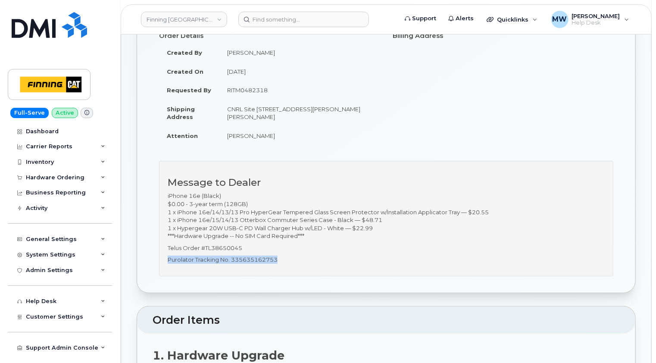
drag, startPoint x: 293, startPoint y: 265, endPoint x: 169, endPoint y: 260, distance: 124.7
click at [169, 260] on div "Message to Dealer iPhone 16e (Black) $0.00 - 3-year term (128GB) 1 x iPhone 16e…" at bounding box center [386, 219] width 455 height 116
copy p "Purolator Tracking No. 335635162753"
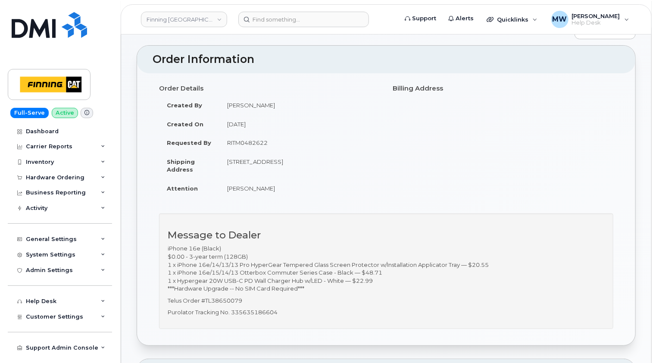
scroll to position [86, 0]
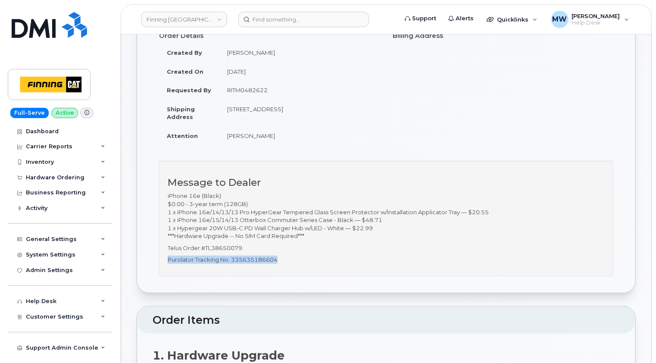
drag, startPoint x: 285, startPoint y: 260, endPoint x: 168, endPoint y: 260, distance: 116.9
click at [168, 260] on p "Purolator Tracking No. 335635186604" at bounding box center [386, 260] width 437 height 8
copy p "Purolator Tracking No. 335635186604"
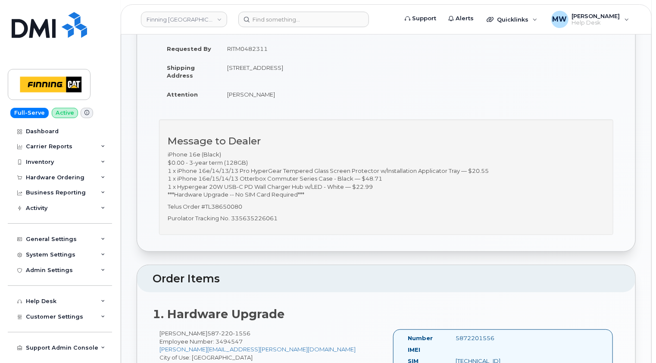
scroll to position [129, 0]
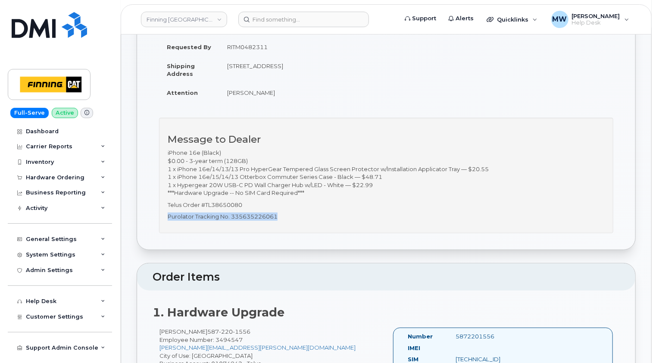
drag, startPoint x: 288, startPoint y: 215, endPoint x: 169, endPoint y: 218, distance: 119.1
click at [169, 218] on p "Purolator Tracking No. 335635226061" at bounding box center [386, 217] width 437 height 8
copy p "Purolator Tracking No. 335635226061"
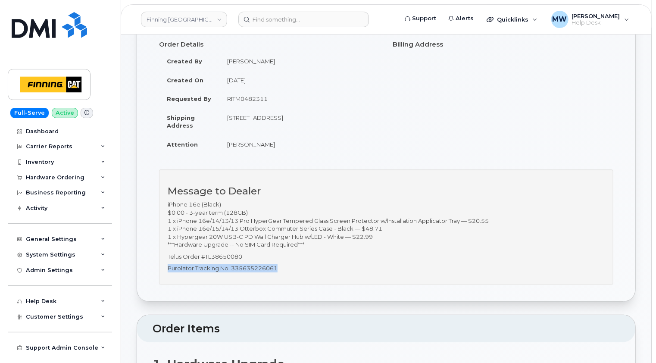
scroll to position [0, 0]
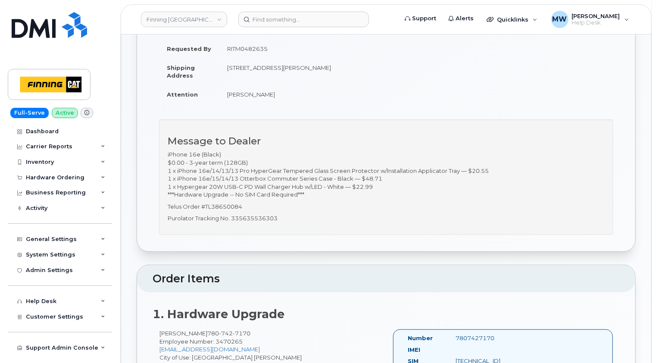
scroll to position [129, 0]
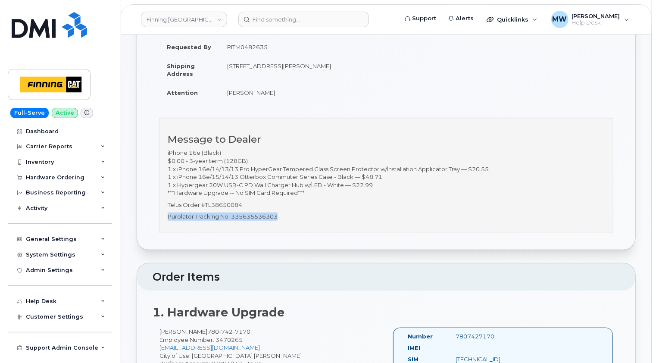
drag, startPoint x: 285, startPoint y: 217, endPoint x: 168, endPoint y: 217, distance: 116.9
click at [168, 217] on p "Purolator Tracking No. 335635536303" at bounding box center [386, 217] width 437 height 8
copy p "Purolator Tracking No. 335635536303"
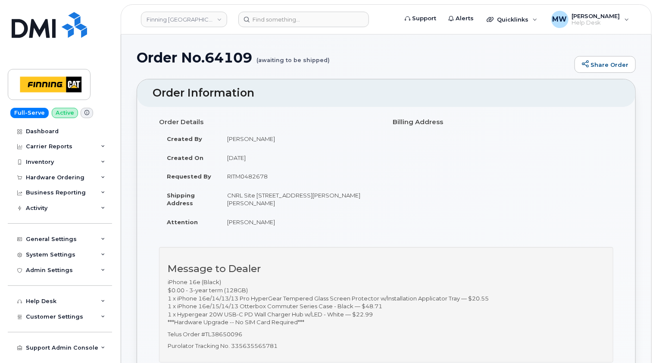
scroll to position [129, 0]
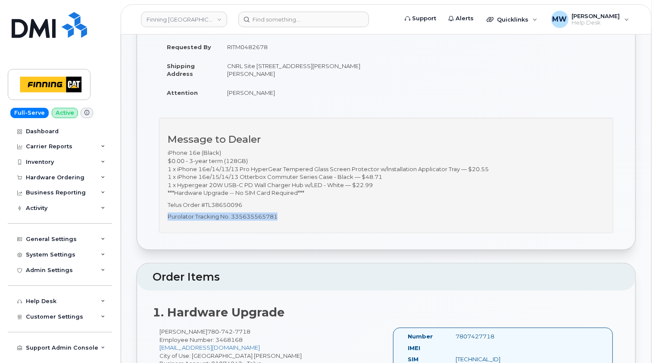
drag, startPoint x: 290, startPoint y: 216, endPoint x: 168, endPoint y: 216, distance: 121.6
click at [168, 216] on p "Purolator Tracking No. 335635565781" at bounding box center [386, 217] width 437 height 8
copy p "Purolator Tracking No. 335635565781"
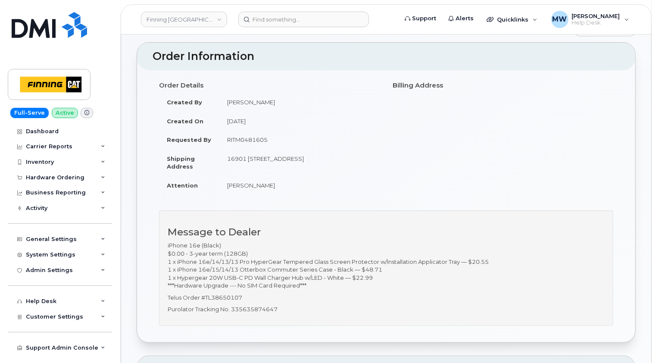
scroll to position [129, 0]
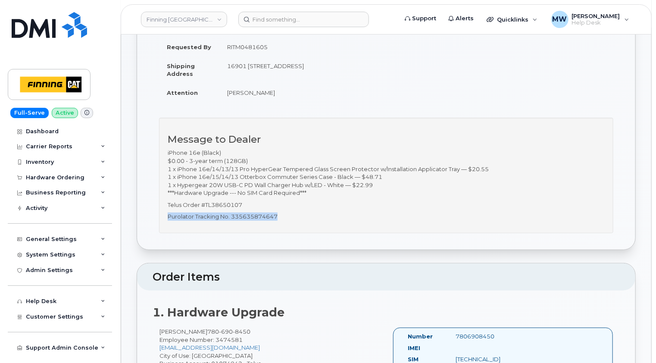
drag, startPoint x: 288, startPoint y: 216, endPoint x: 168, endPoint y: 214, distance: 119.5
click at [168, 214] on p "Purolator Tracking No. 335635874647" at bounding box center [386, 217] width 437 height 8
copy p "Purolator Tracking No. 335635874647"
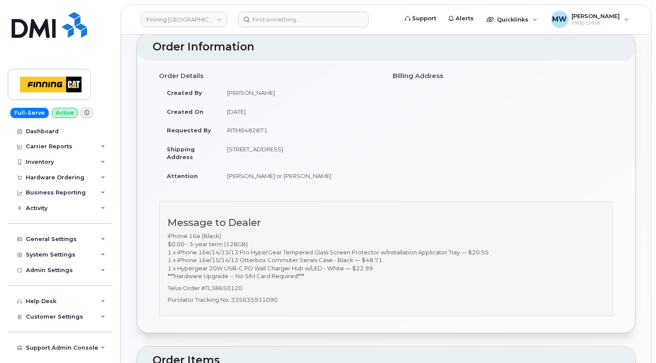
scroll to position [86, 0]
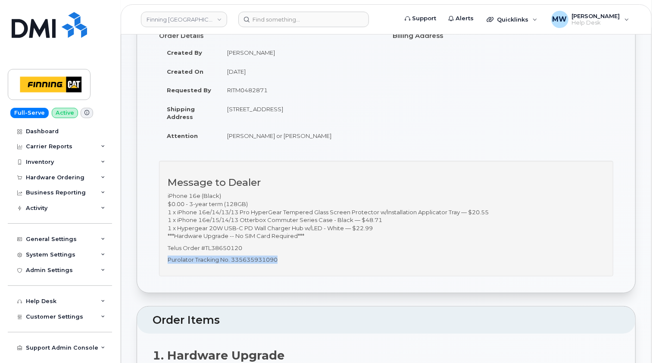
drag, startPoint x: 278, startPoint y: 259, endPoint x: 168, endPoint y: 258, distance: 110.4
click at [168, 258] on p "Purolator Tracking No. 335635931090" at bounding box center [386, 260] width 437 height 8
copy p "Purolator Tracking No. 335635931090"
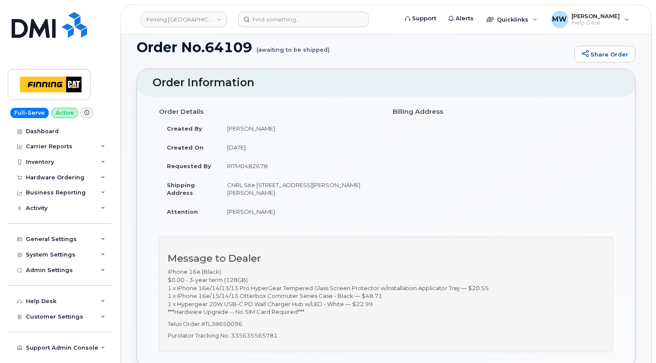
scroll to position [51, 0]
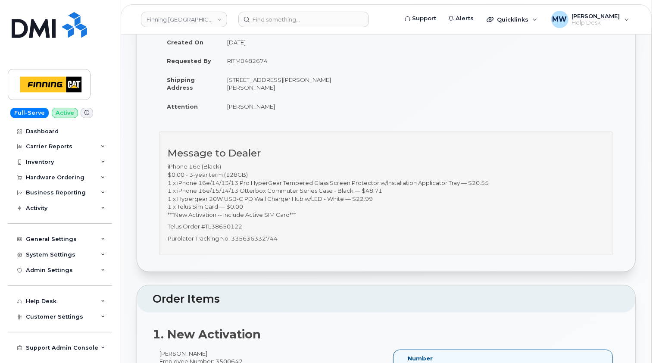
scroll to position [129, 0]
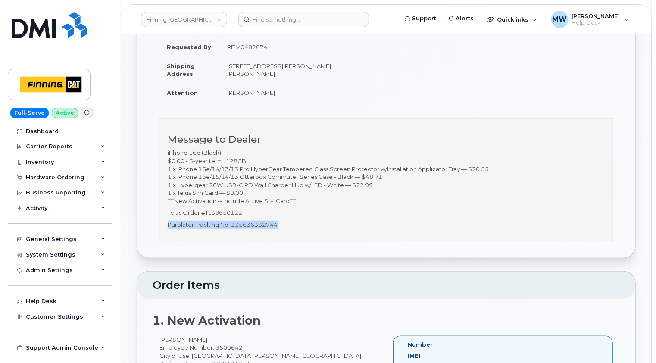
drag, startPoint x: 284, startPoint y: 225, endPoint x: 167, endPoint y: 225, distance: 116.4
click at [168, 225] on p "Purolator Tracking No. 335636332744" at bounding box center [386, 225] width 437 height 8
copy p "Purolator Tracking No. 335636332744"
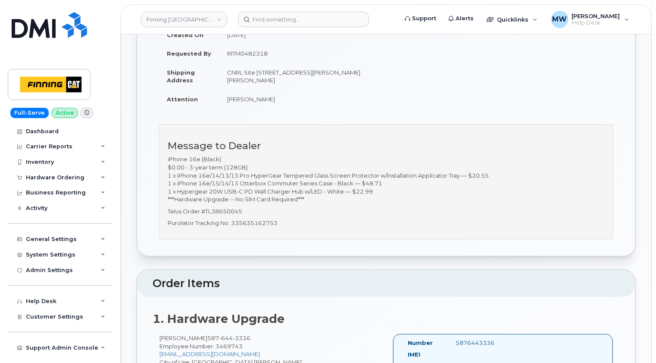
scroll to position [129, 0]
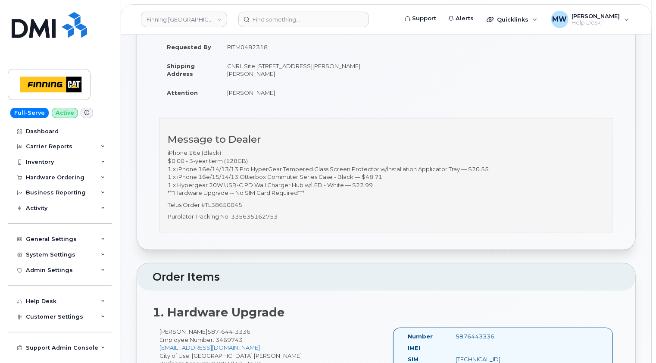
click at [321, 140] on h3 "Message to Dealer" at bounding box center [386, 139] width 437 height 11
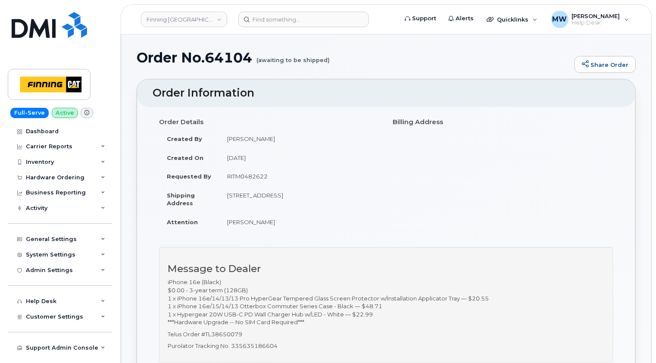
drag, startPoint x: 340, startPoint y: 129, endPoint x: 353, endPoint y: 54, distance: 75.7
click at [340, 129] on td "[PERSON_NAME]" at bounding box center [299, 138] width 160 height 19
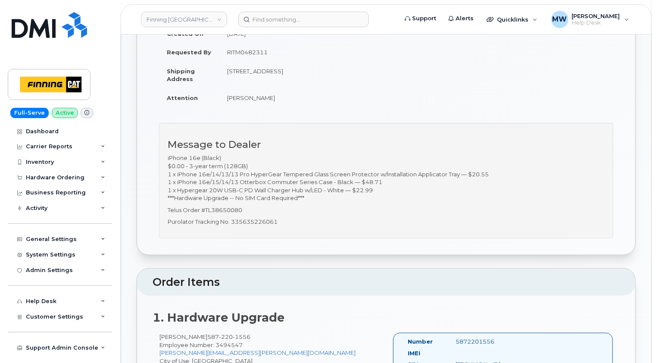
scroll to position [129, 0]
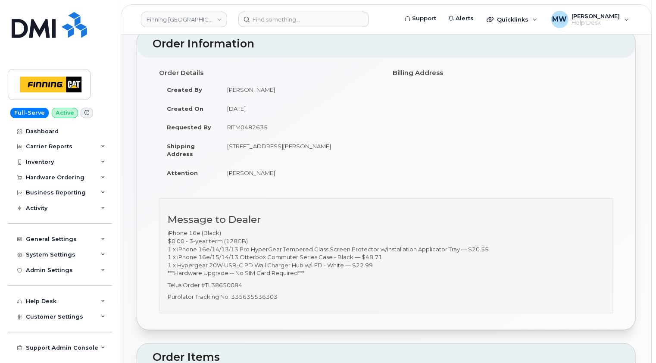
scroll to position [86, 0]
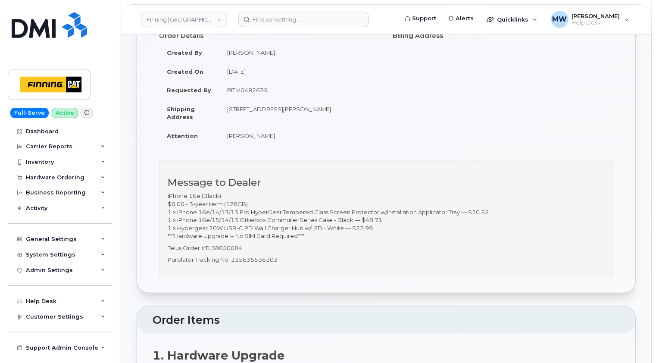
click at [331, 78] on td "[DATE]" at bounding box center [299, 71] width 160 height 19
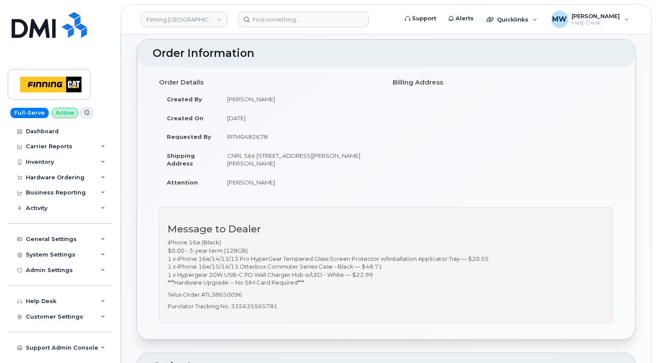
scroll to position [86, 0]
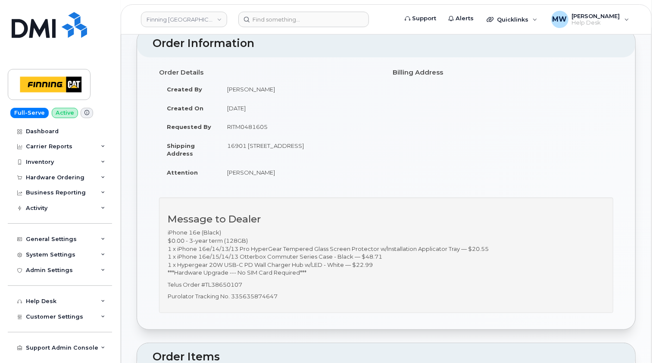
scroll to position [86, 0]
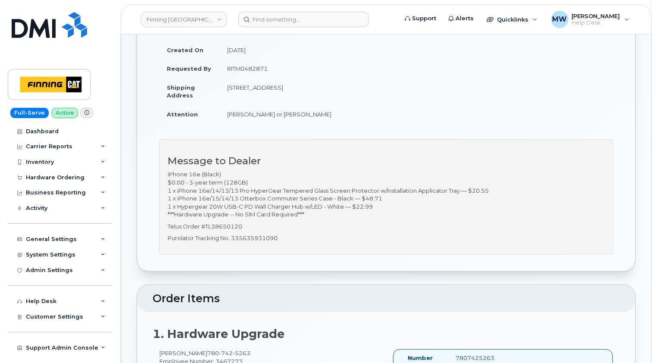
scroll to position [129, 0]
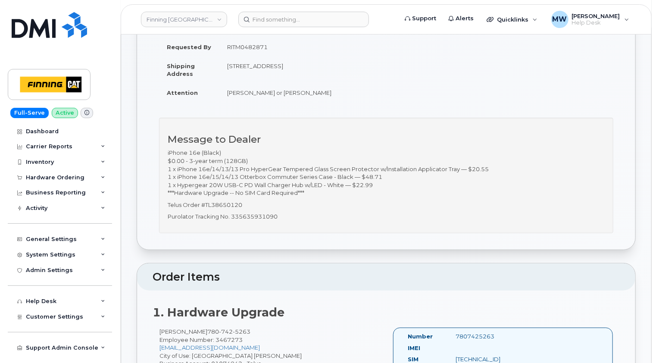
drag, startPoint x: 298, startPoint y: 109, endPoint x: 323, endPoint y: 39, distance: 74.1
click at [298, 109] on div "Order Details Created By Matthew Walshe Created On August 18, 2025 Requested By…" at bounding box center [270, 47] width 234 height 125
